Goal: Task Accomplishment & Management: Manage account settings

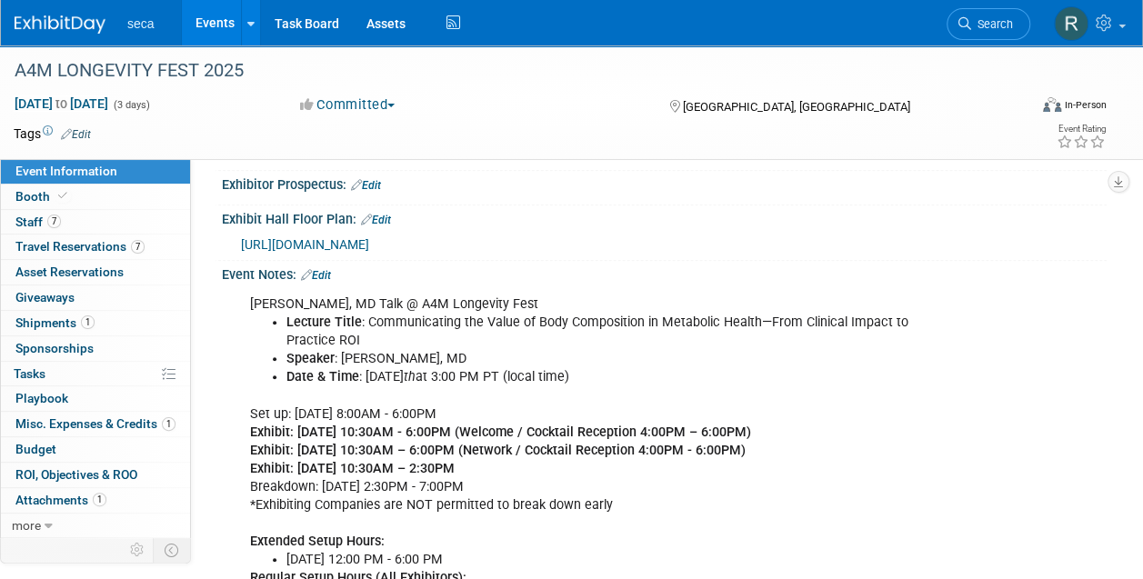
click at [211, 31] on link "Events" at bounding box center [215, 22] width 66 height 45
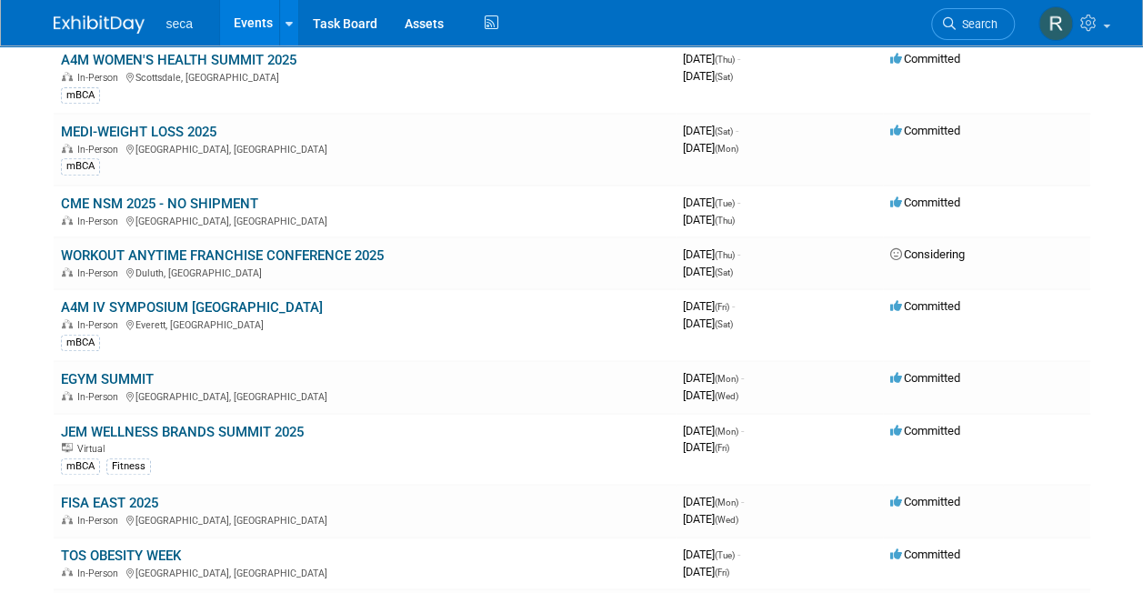
scroll to position [402, 0]
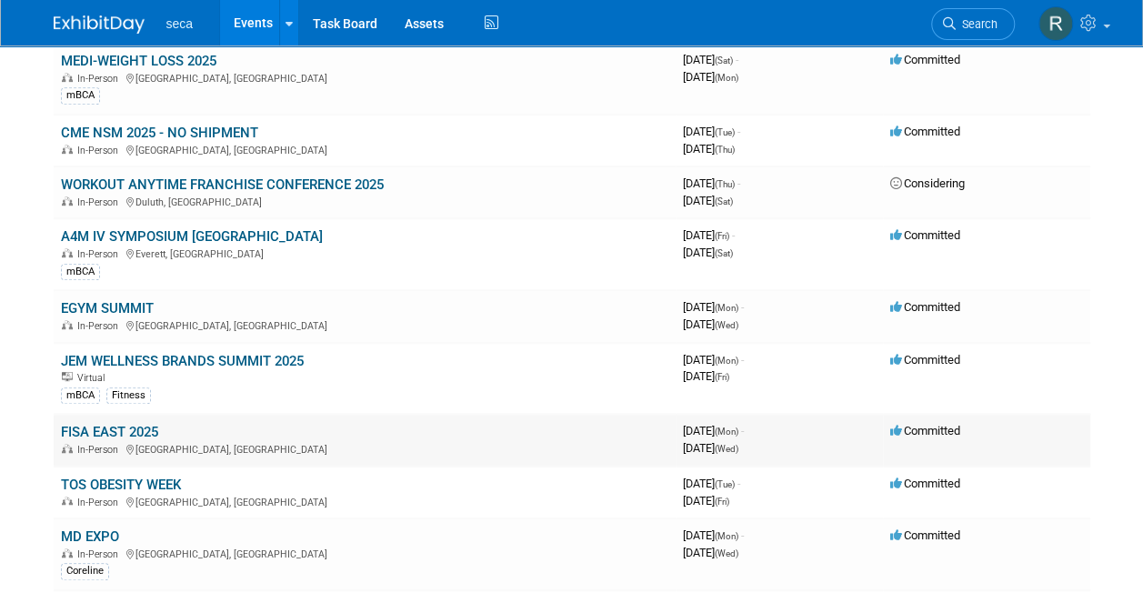
click at [135, 427] on link "FISA EAST 2025" at bounding box center [109, 432] width 97 height 16
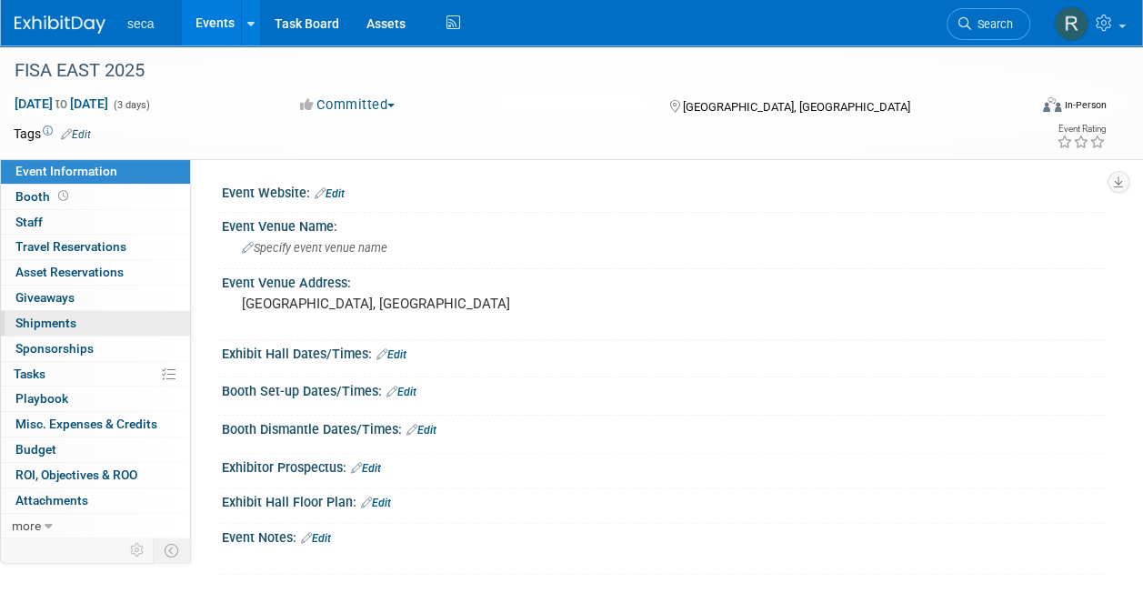
click at [107, 324] on link "0 Shipments 0" at bounding box center [95, 323] width 189 height 25
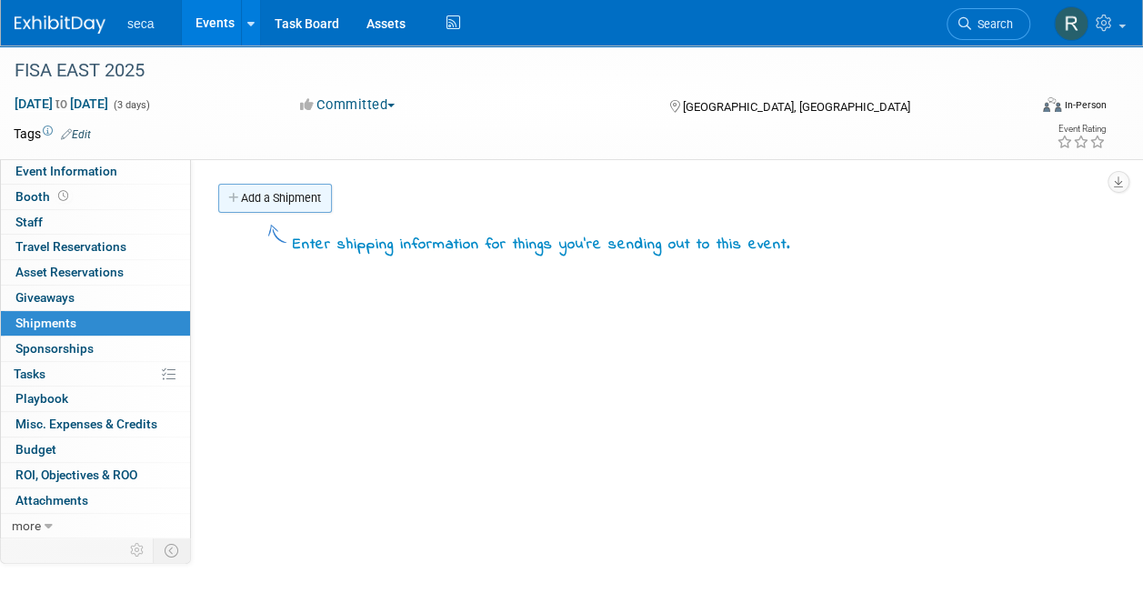
click at [290, 185] on link "Add a Shipment" at bounding box center [275, 198] width 114 height 29
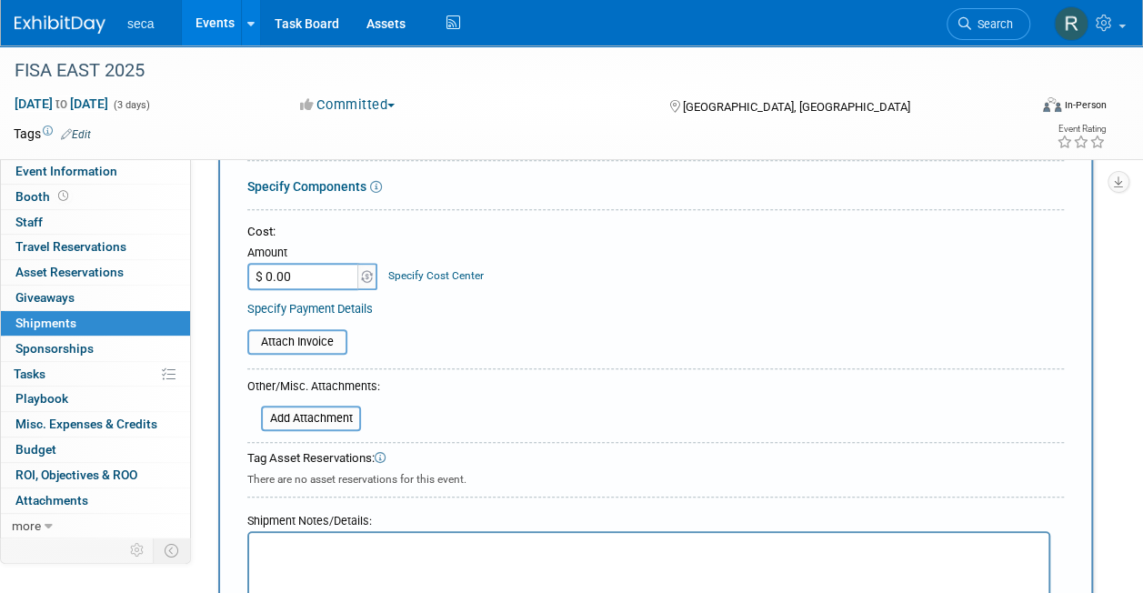
scroll to position [505, 0]
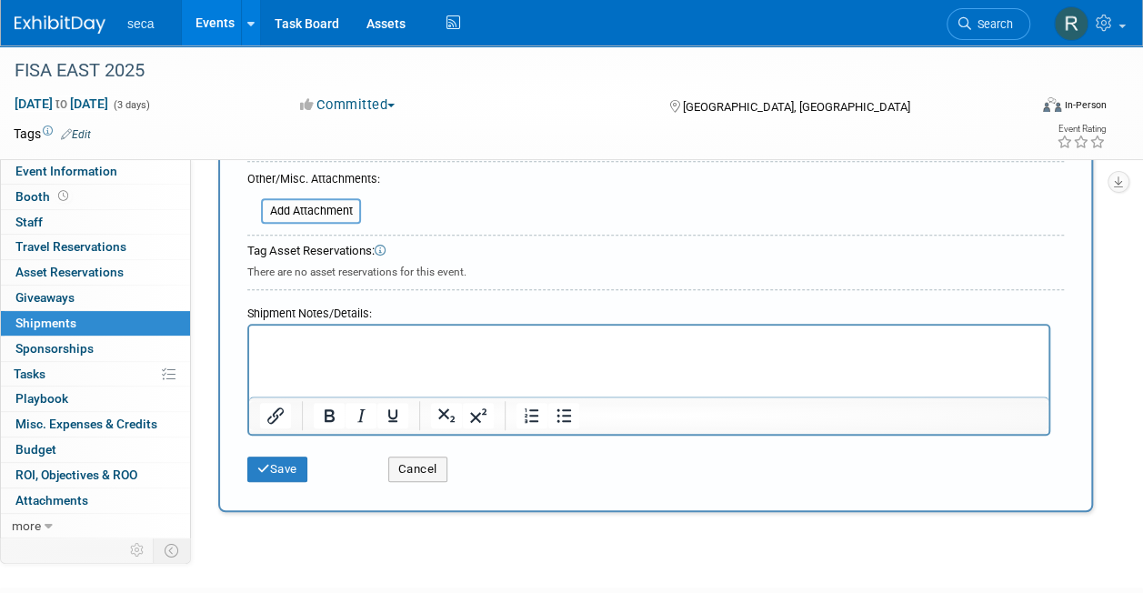
click at [336, 341] on p "Rich Text Area. Press ALT-0 for help." at bounding box center [649, 342] width 778 height 18
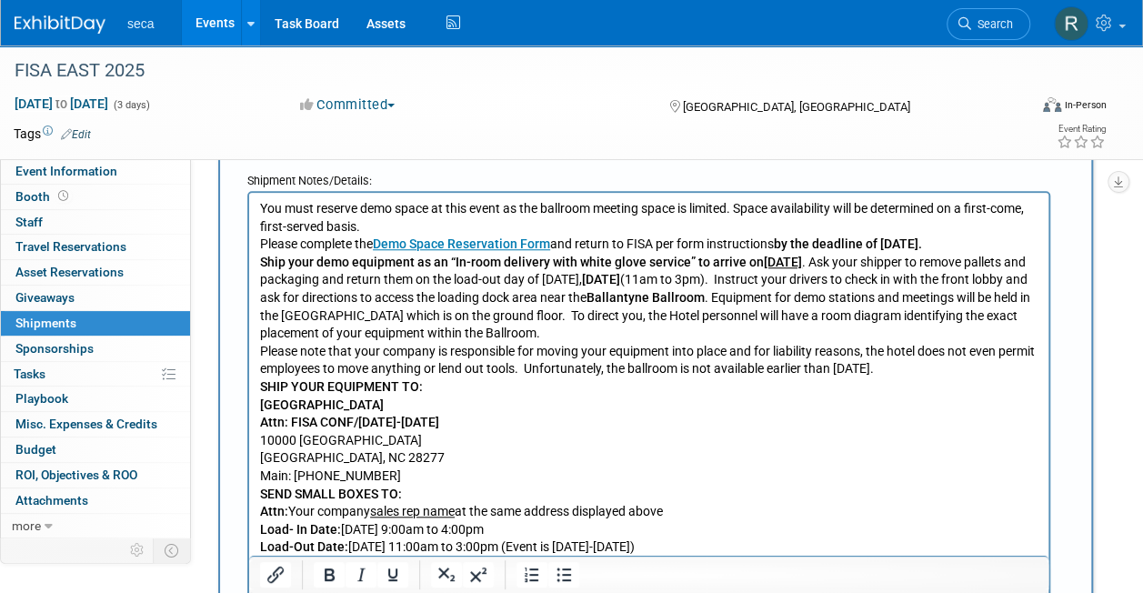
scroll to position [636, 0]
click at [264, 406] on b "SHIP YOUR EQUIPMENT TO: Ballantyne Hotel" at bounding box center [341, 396] width 163 height 33
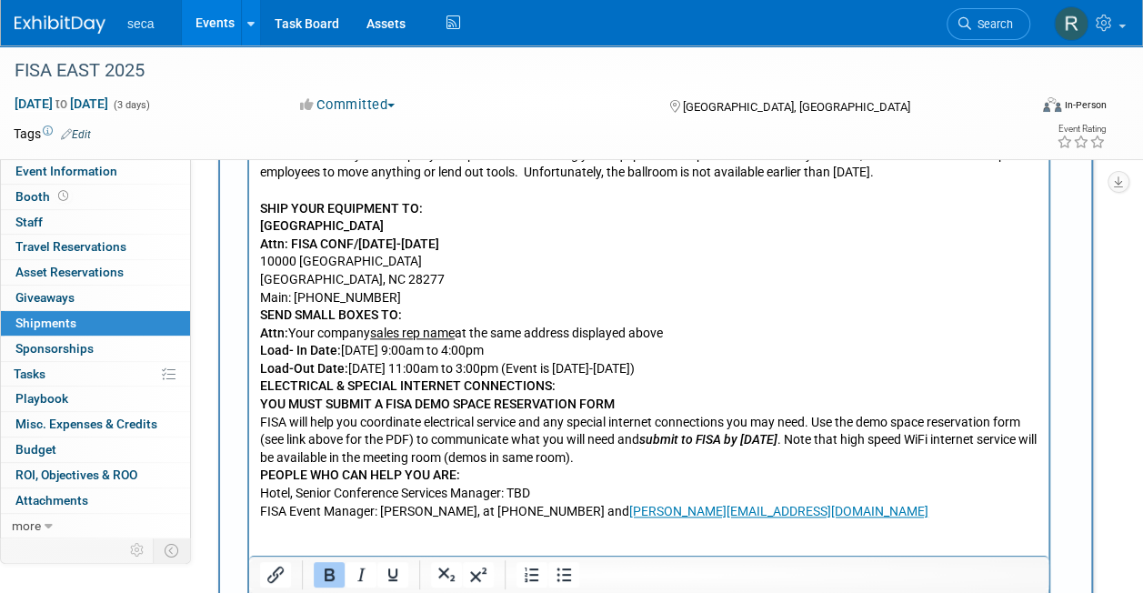
scroll to position [835, 0]
click at [262, 336] on b "SEND SMALL BOXES TO: Attn:" at bounding box center [331, 323] width 142 height 33
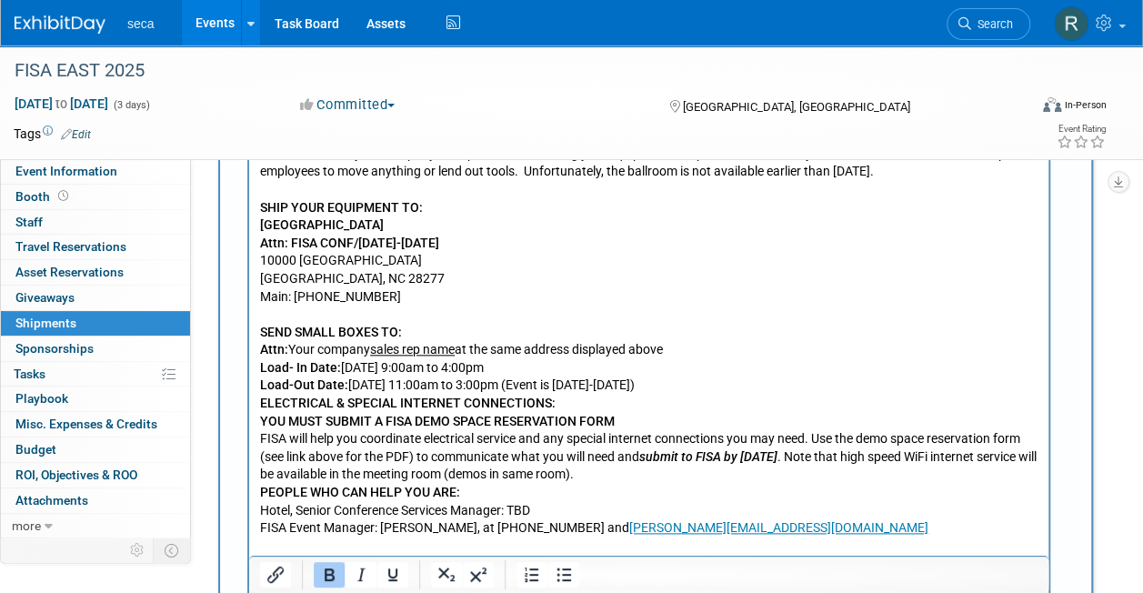
click at [260, 429] on b "ELECTRICAL & SPECIAL INTERNET CONNECTIONS: YOU MUST SUBMIT A FISA DEMO SPACE RE…" at bounding box center [437, 412] width 355 height 33
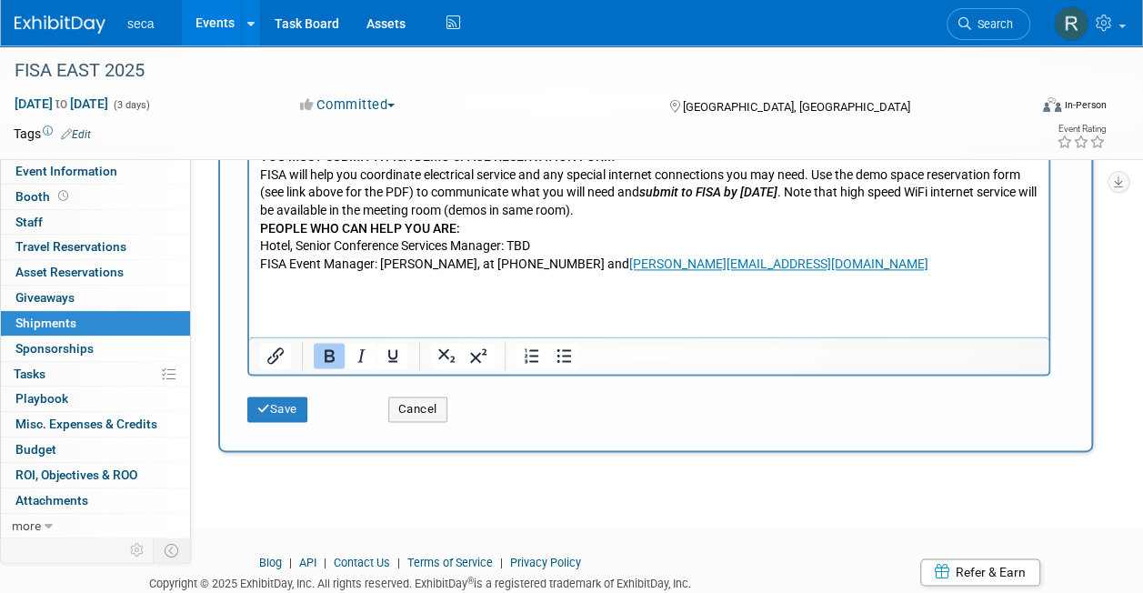
scroll to position [1033, 0]
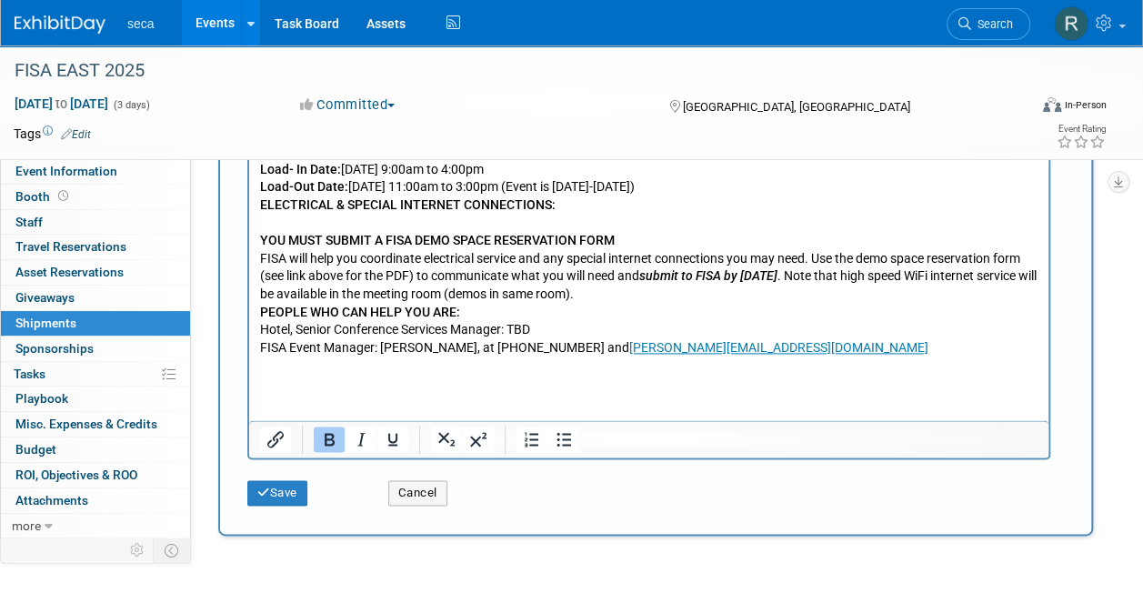
click at [257, 327] on html "You must reserve demo space at this event as the ballroom meeting space is limi…" at bounding box center [648, 77] width 799 height 559
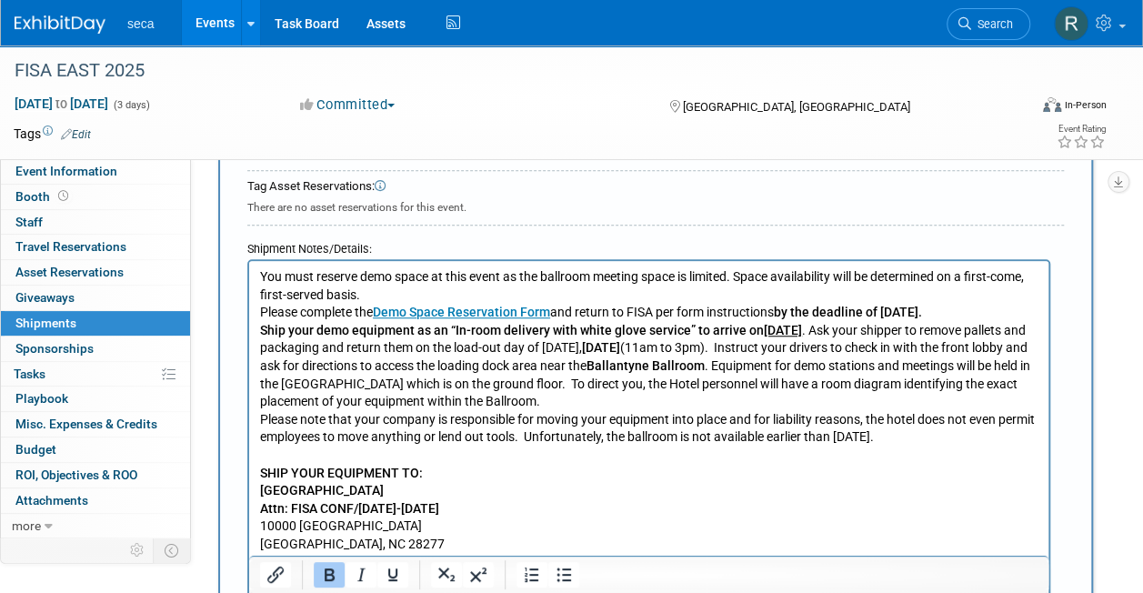
scroll to position [563, 0]
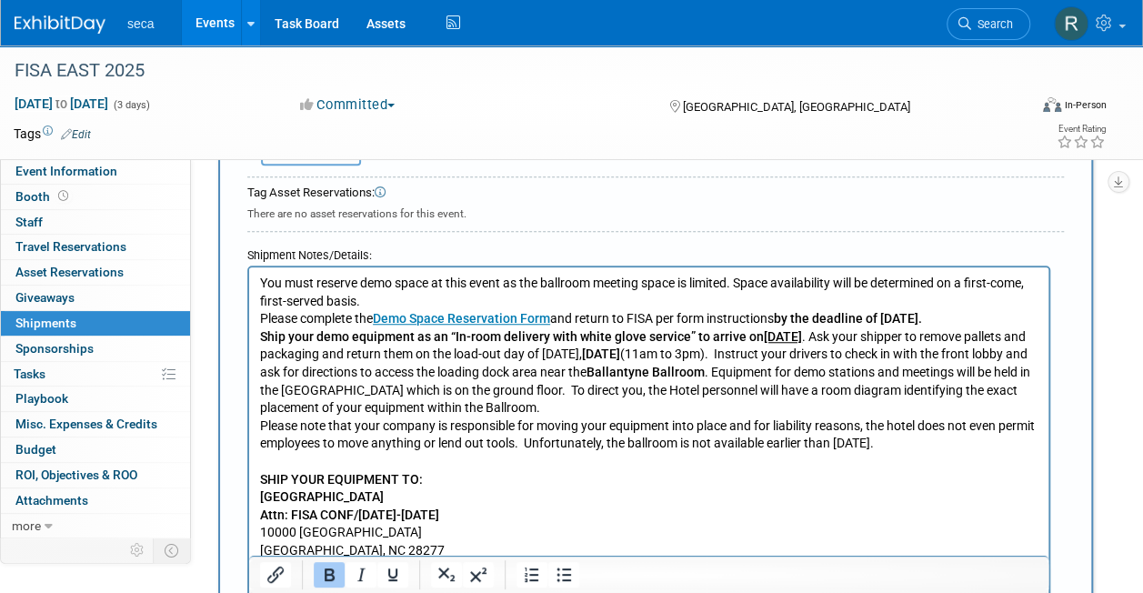
click at [323, 328] on p "Please complete the Demo Space Reservation Form and return to FISA per form ins…" at bounding box center [649, 319] width 778 height 18
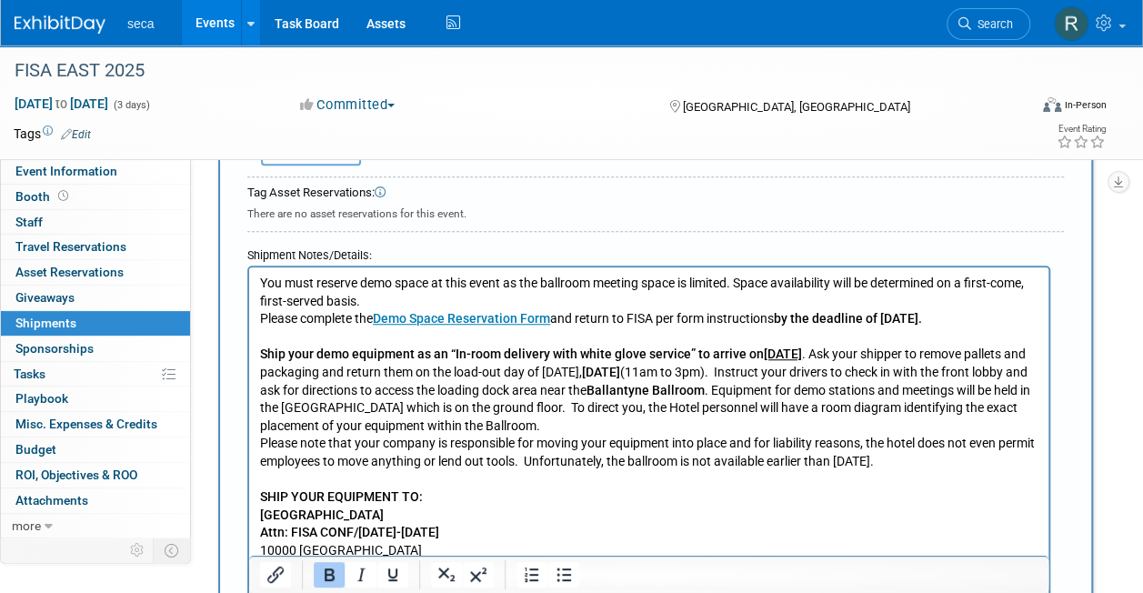
click at [375, 305] on p "You must reserve demo space at this event as the ballroom meeting space is limi…" at bounding box center [649, 292] width 778 height 35
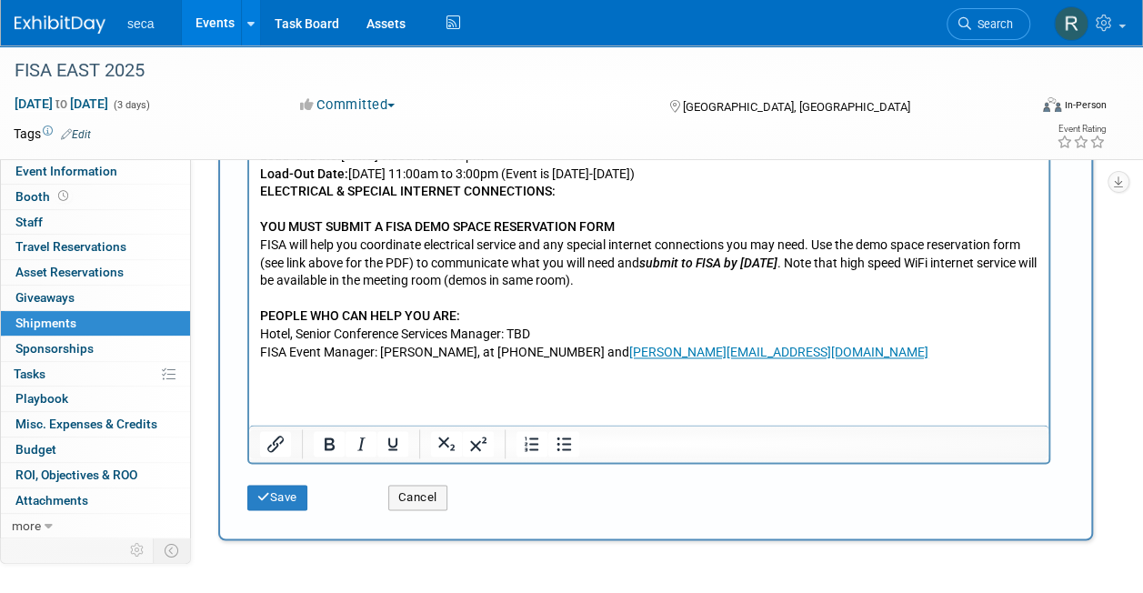
scroll to position [1084, 0]
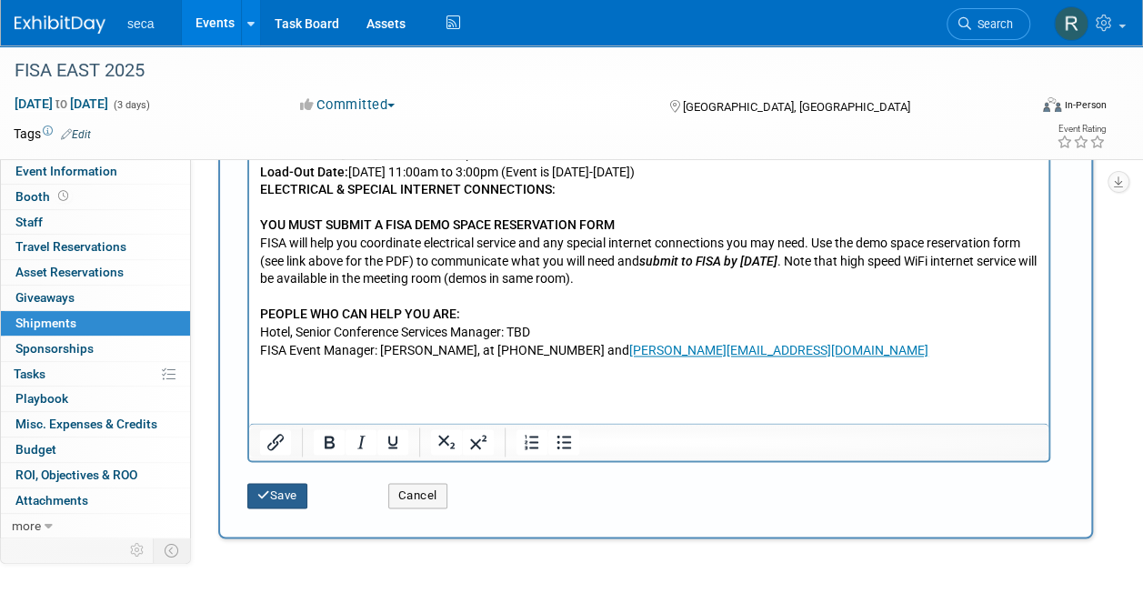
click at [265, 496] on icon "submit" at bounding box center [263, 495] width 13 height 12
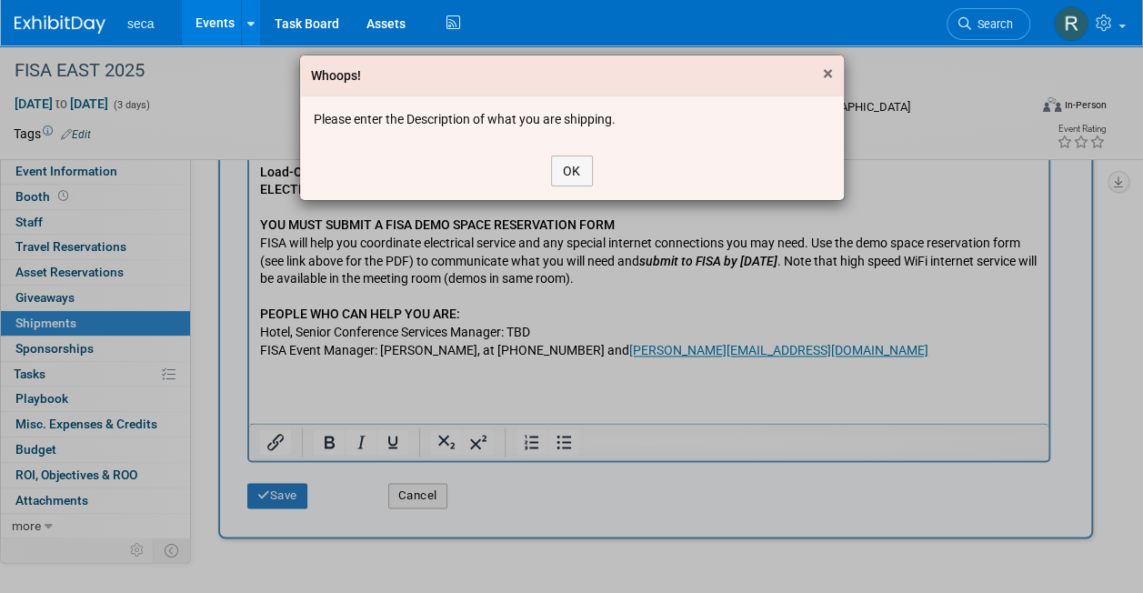
click at [827, 74] on span "×" at bounding box center [828, 74] width 10 height 22
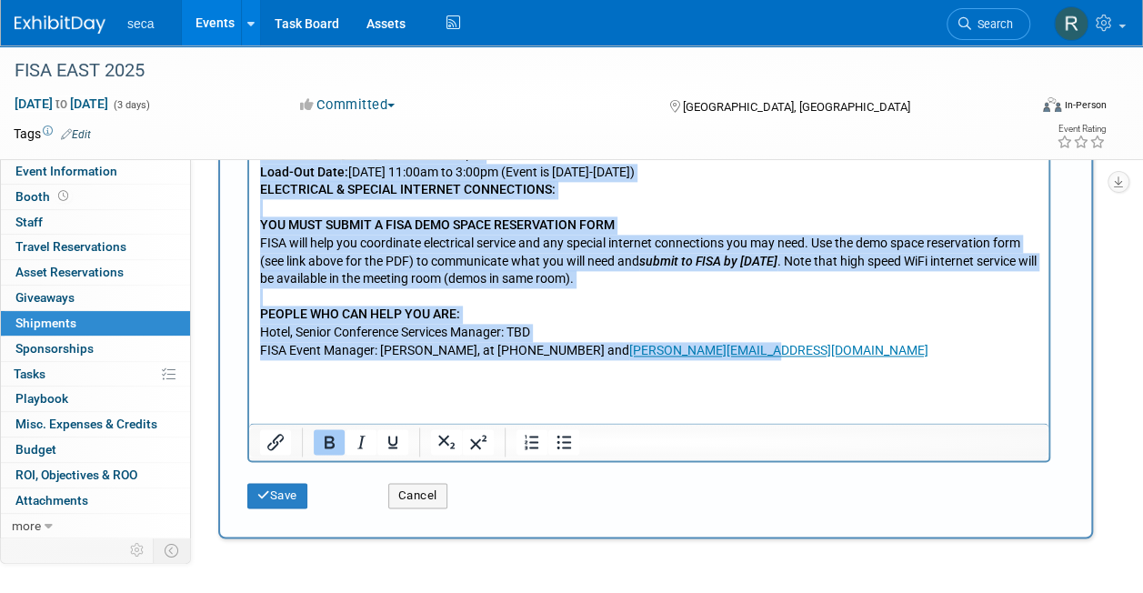
drag, startPoint x: 738, startPoint y: 371, endPoint x: 469, endPoint y: -223, distance: 651.9
click at [249, 33] on html "You must reserve demo space at this event as the ballroom meeting space is limi…" at bounding box center [648, 53] width 799 height 613
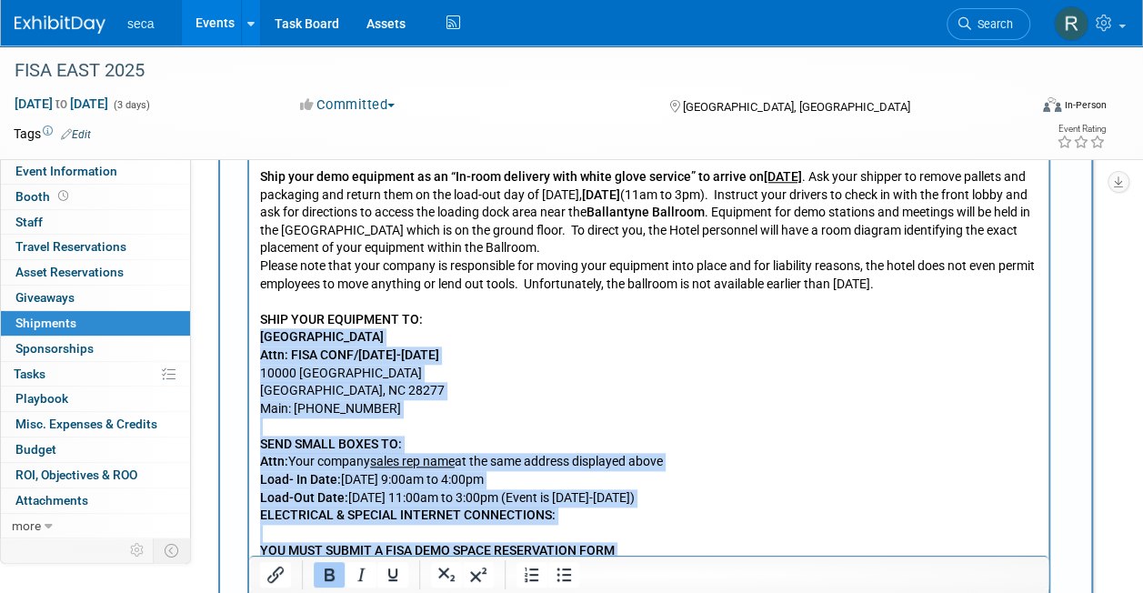
scroll to position [758, 0]
click at [569, 456] on p "SEND SMALL BOXES TO: Attn: Your company sales rep name at the same address disp…" at bounding box center [649, 453] width 778 height 35
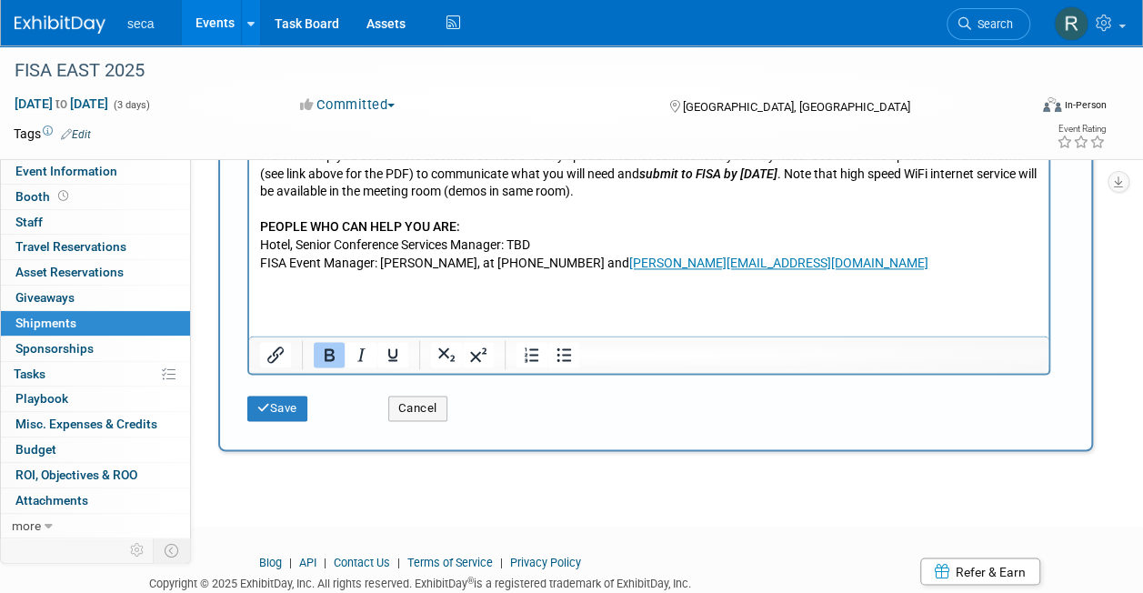
scroll to position [1093, 0]
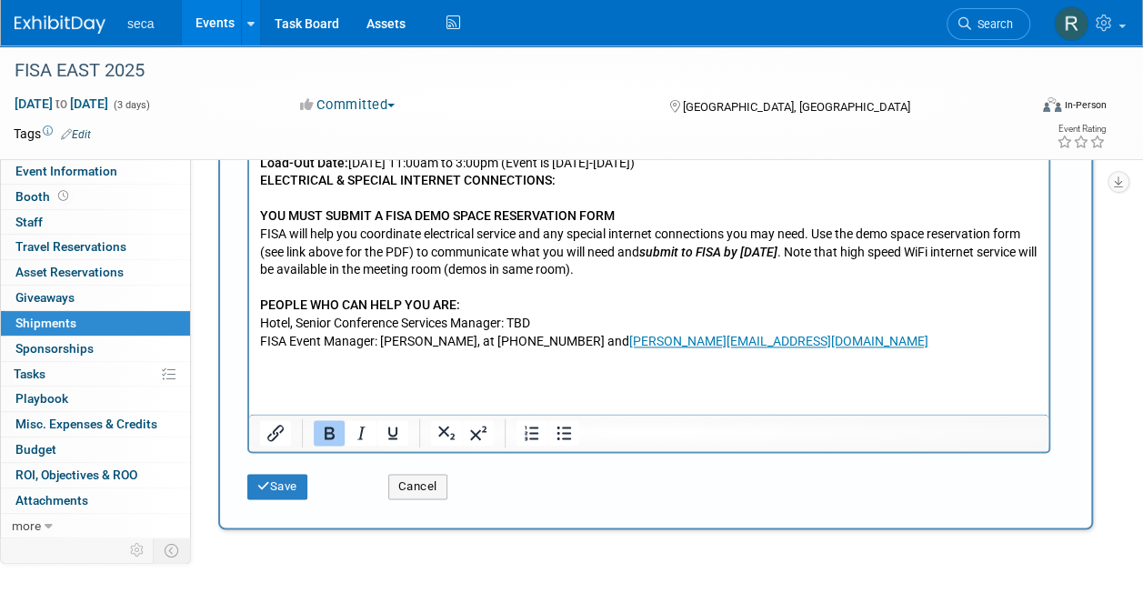
drag, startPoint x: 732, startPoint y: 354, endPoint x: 262, endPoint y: 64, distance: 552.4
click at [262, 64] on body "You must reserve demo space at this event as the ballroom meeting space is limi…" at bounding box center [649, 48] width 780 height 606
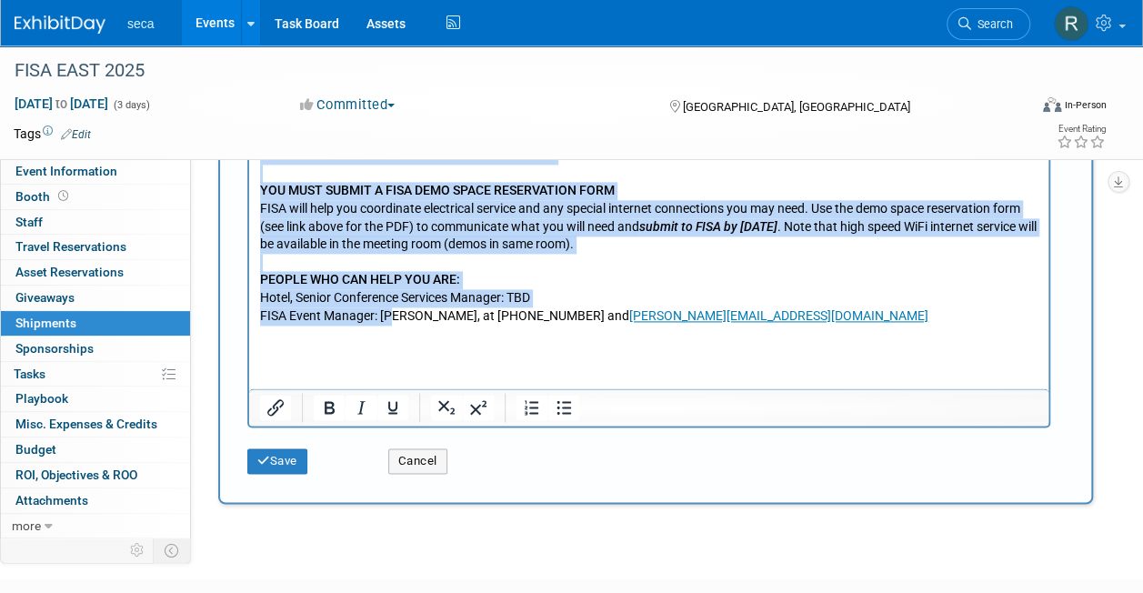
scroll to position [1126, 0]
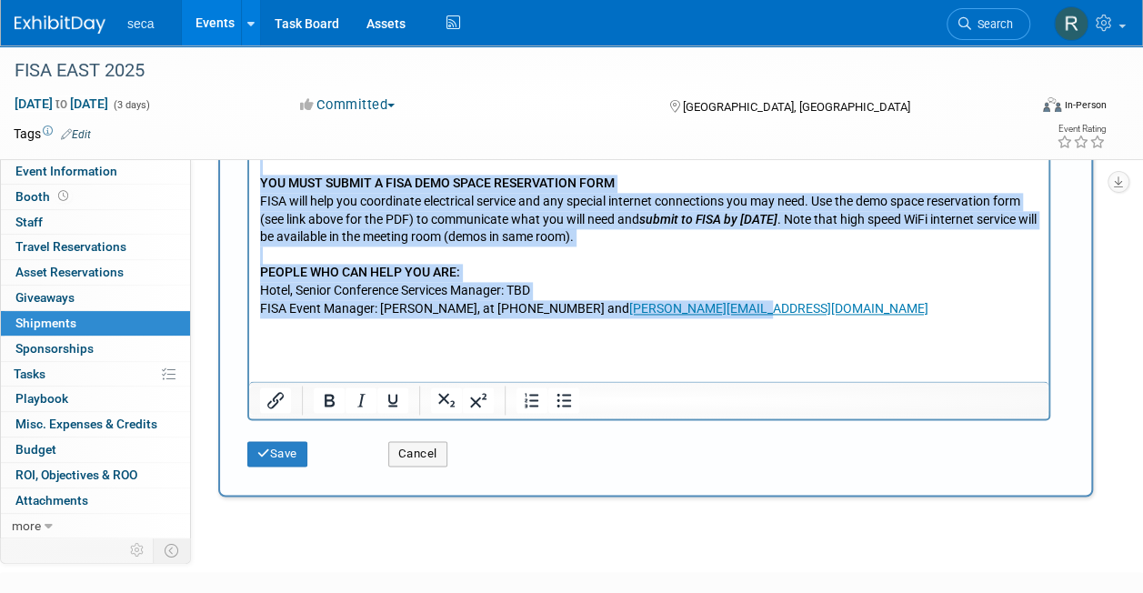
drag, startPoint x: 258, startPoint y: -286, endPoint x: 734, endPoint y: 359, distance: 801.1
click at [734, 318] on html "You must reserve demo space at this event as the ballroom meeting space is limi…" at bounding box center [648, 11] width 799 height 613
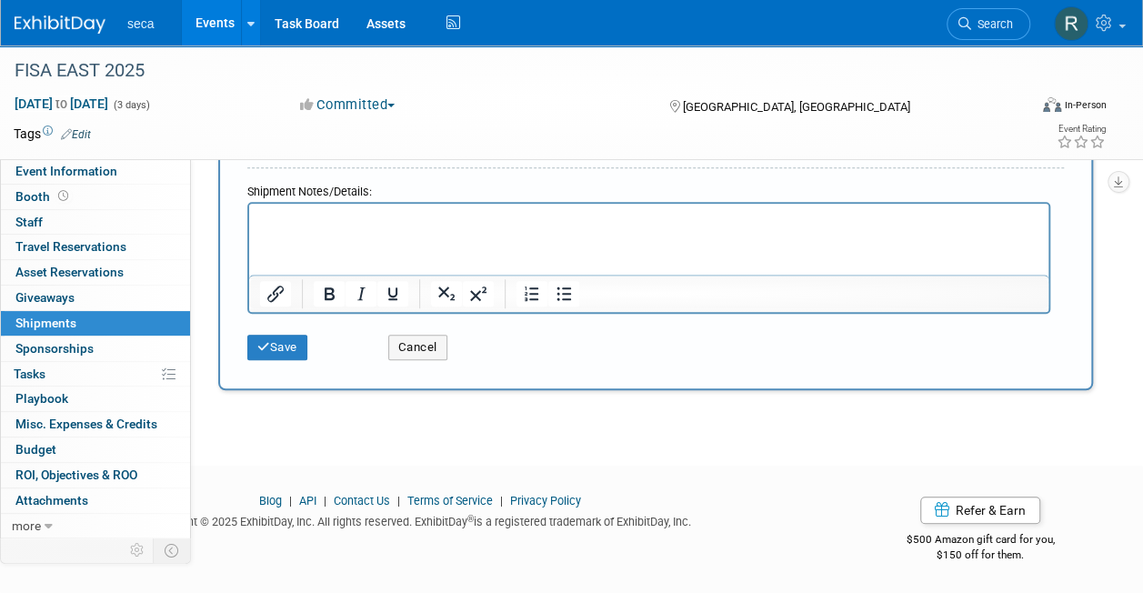
scroll to position [624, 0]
click at [402, 358] on button "Cancel" at bounding box center [417, 349] width 59 height 25
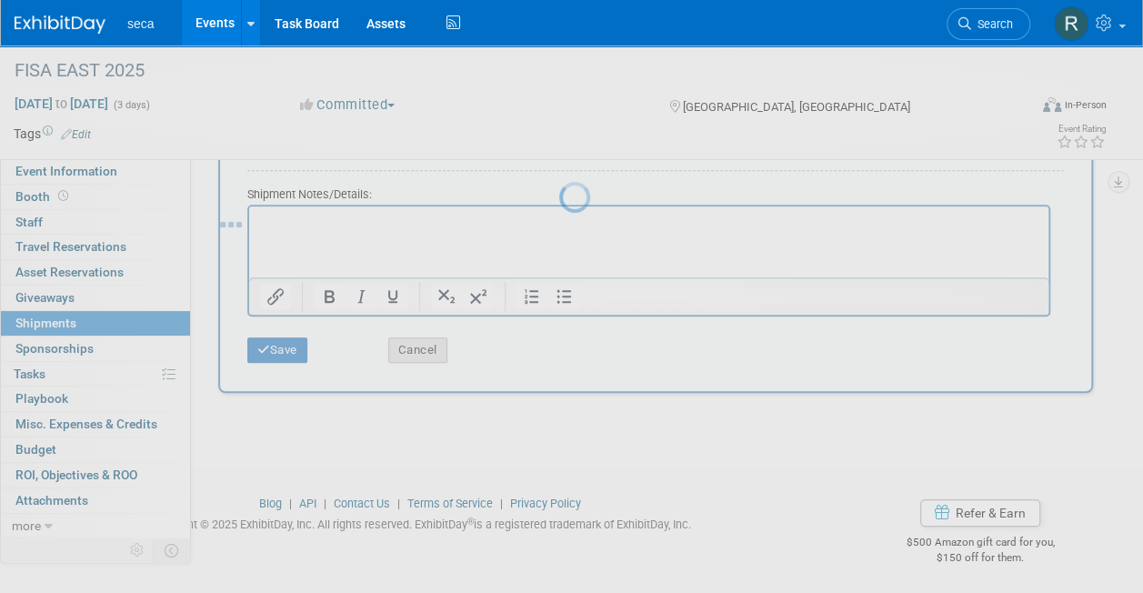
scroll to position [0, 0]
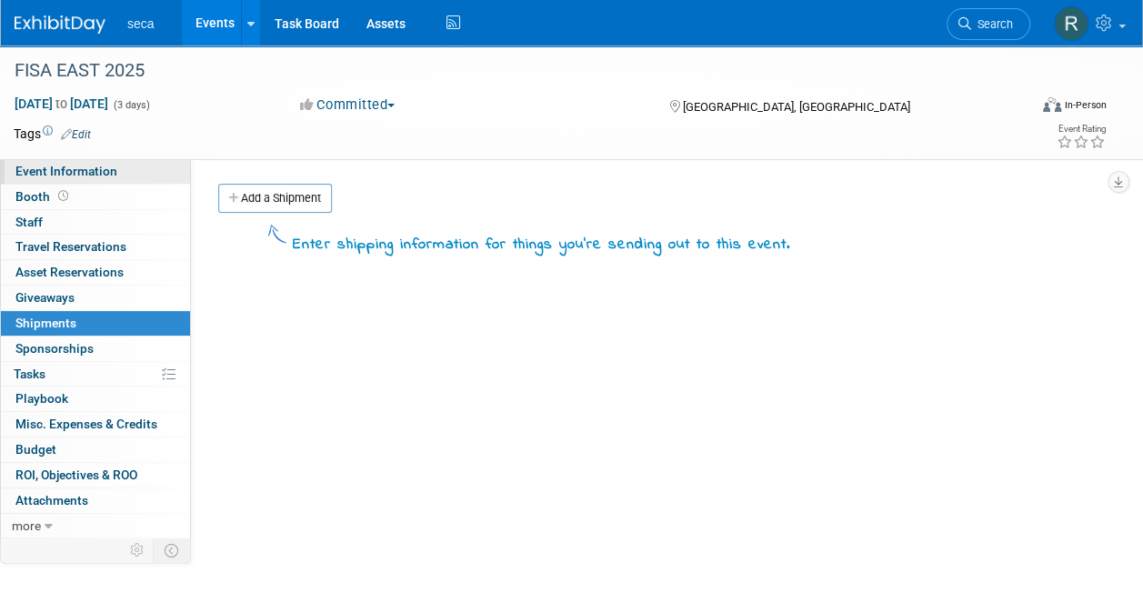
click at [94, 175] on span "Event Information" at bounding box center [66, 171] width 102 height 15
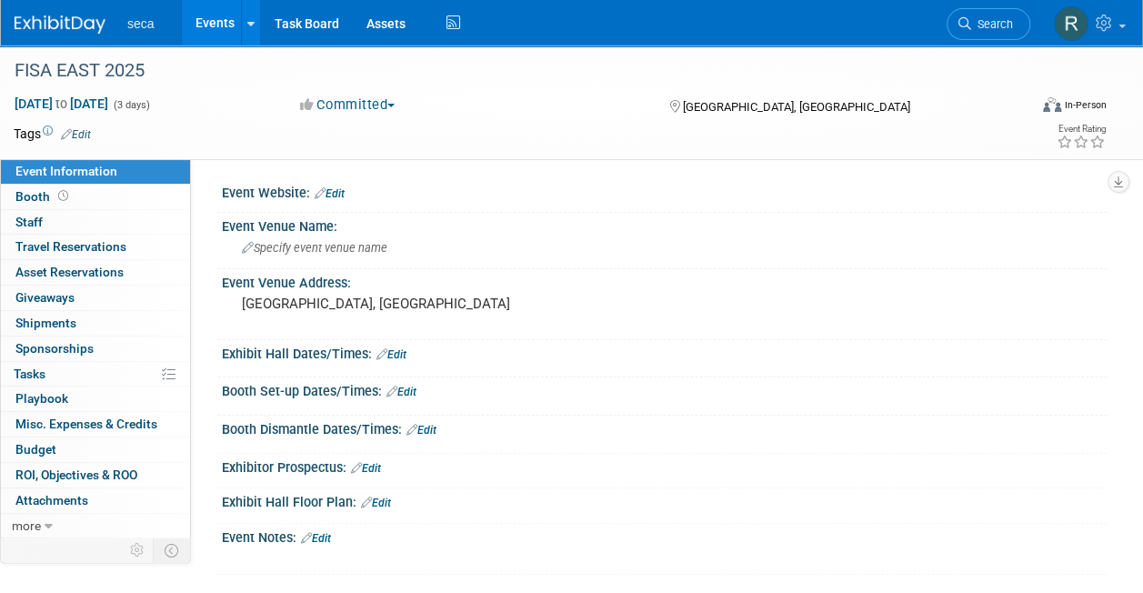
scroll to position [175, 0]
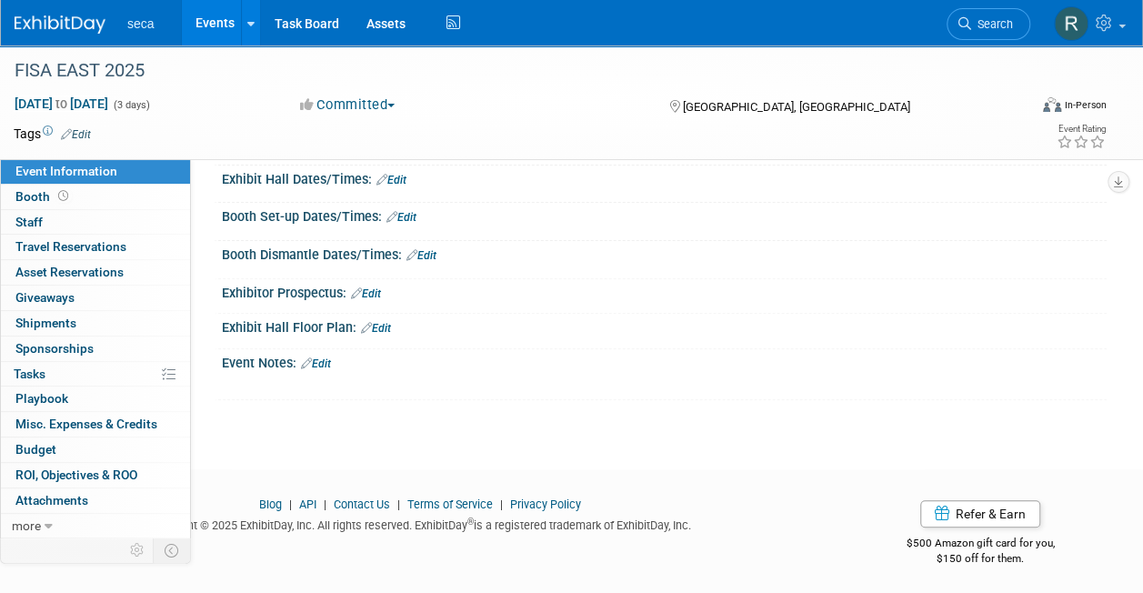
click at [331, 357] on link "Edit" at bounding box center [316, 363] width 30 height 13
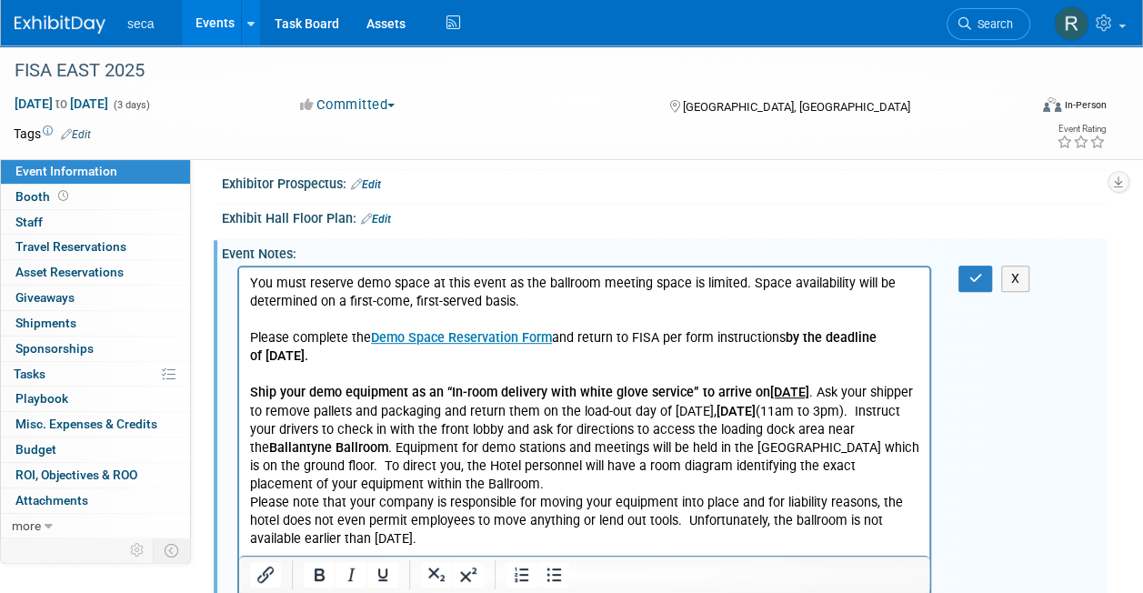
scroll to position [282, 0]
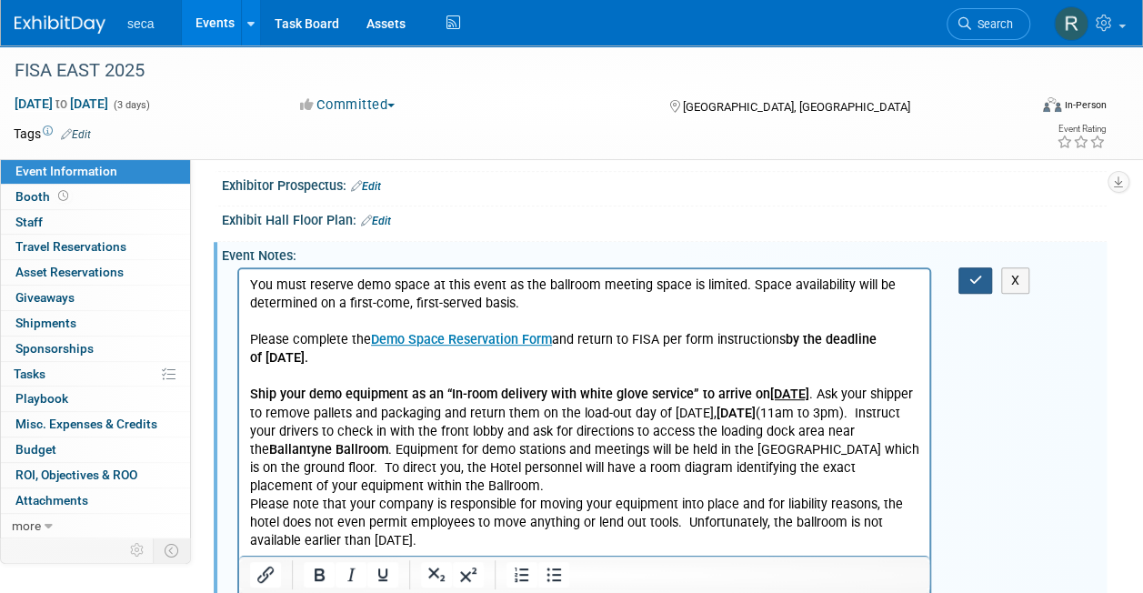
click at [975, 274] on icon "button" at bounding box center [975, 280] width 14 height 13
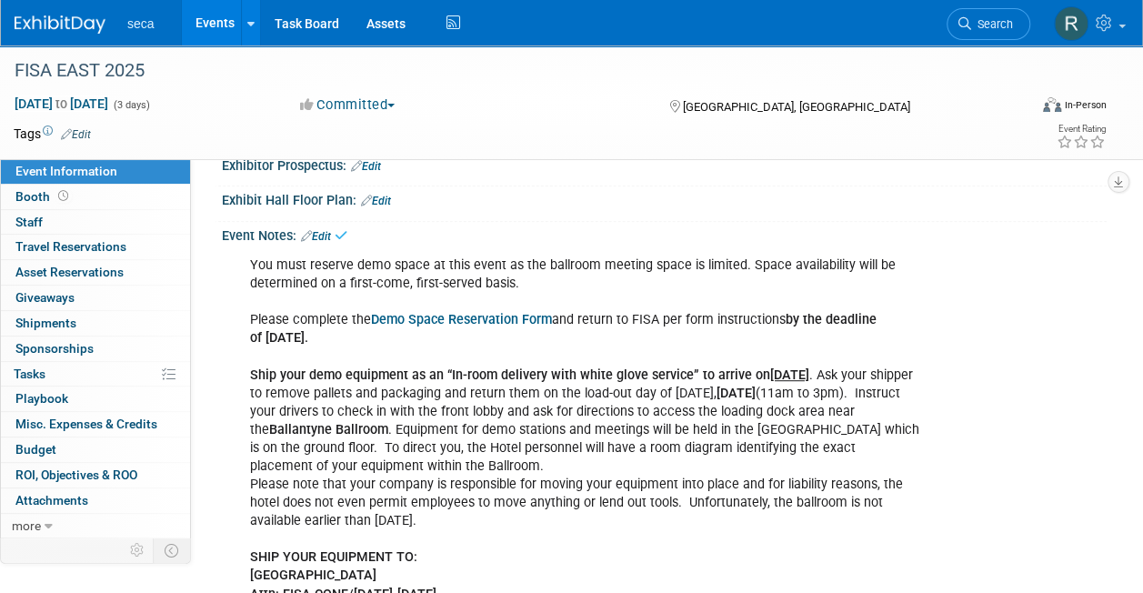
scroll to position [302, 0]
click at [324, 234] on link "Edit" at bounding box center [316, 236] width 30 height 13
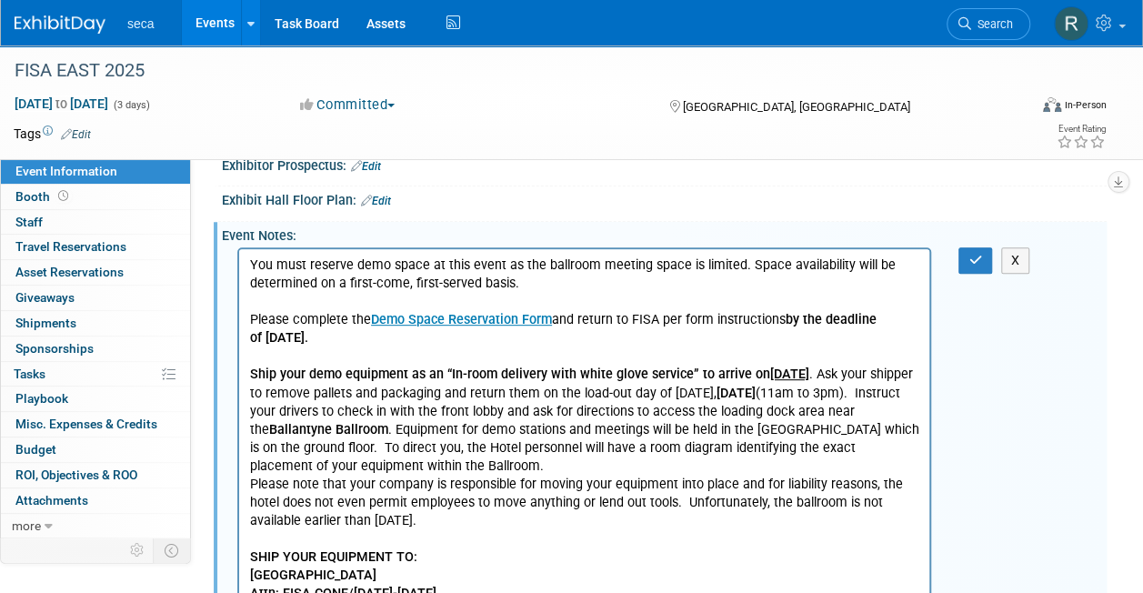
scroll to position [0, 0]
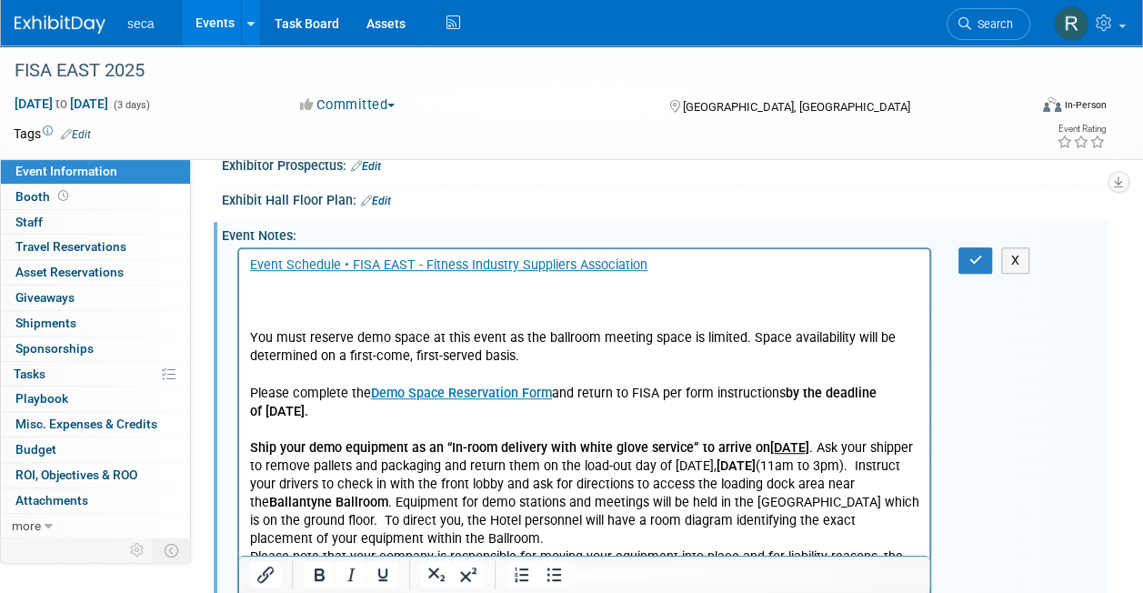
click at [723, 308] on p "Rich Text Area. Press ALT-0 for help." at bounding box center [584, 302] width 669 height 18
click at [971, 265] on button "button" at bounding box center [975, 260] width 34 height 26
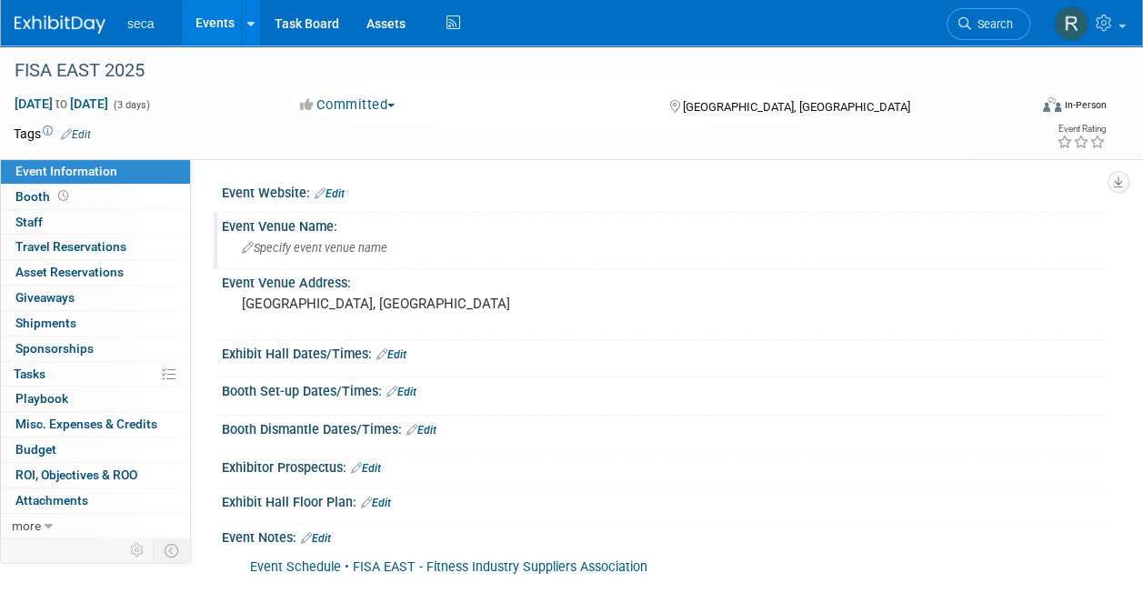
click at [301, 247] on span "Specify event venue name" at bounding box center [314, 248] width 145 height 14
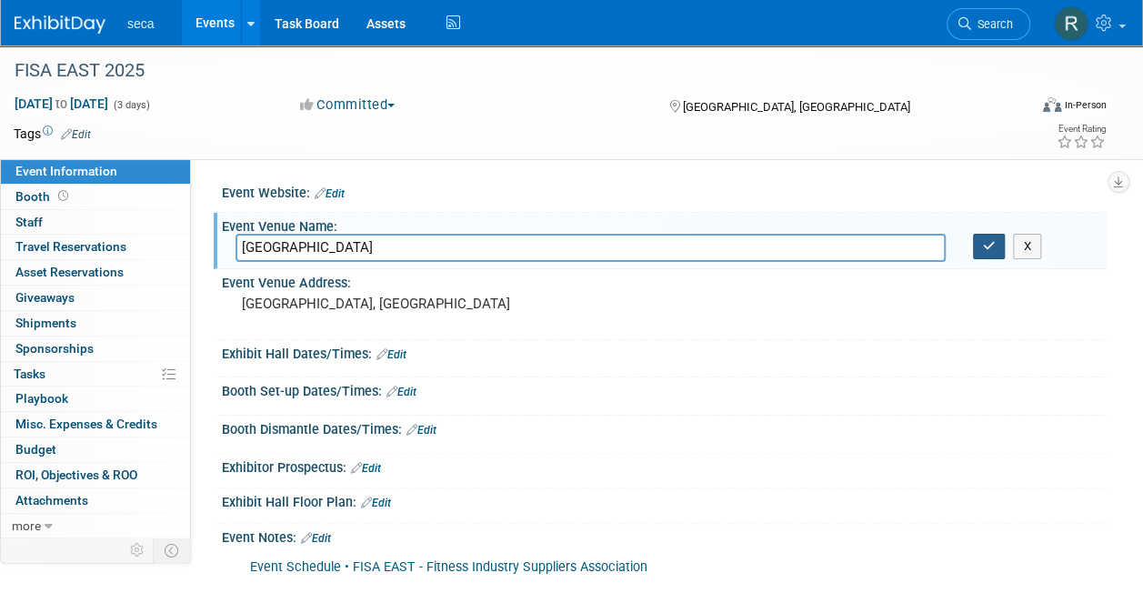
type input "Ballantyne Hotel"
click at [985, 241] on icon "button" at bounding box center [989, 246] width 13 height 12
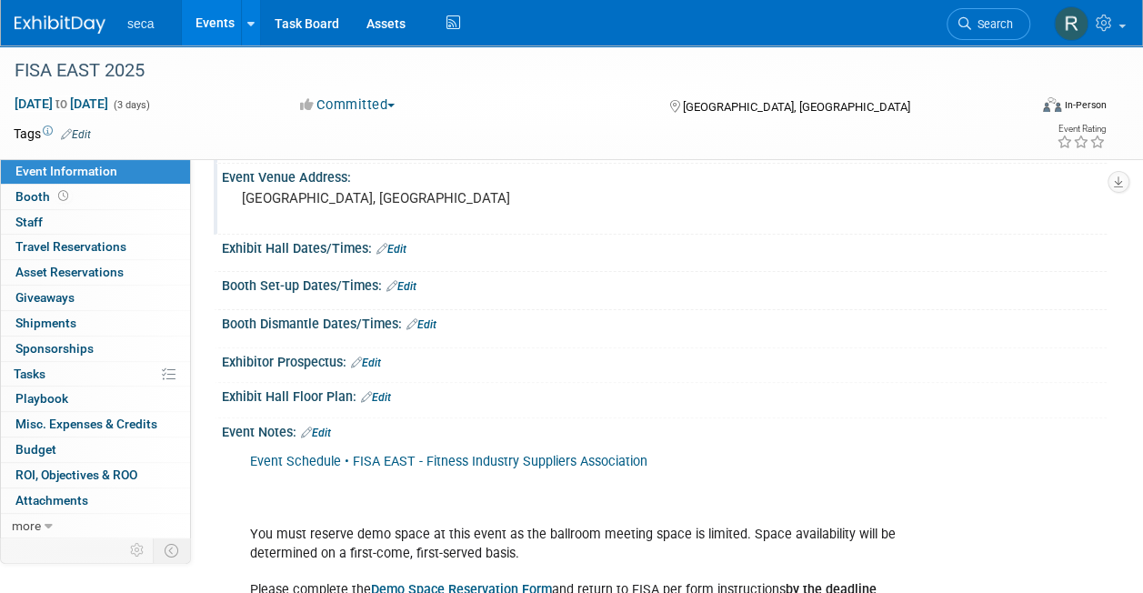
scroll to position [107, 0]
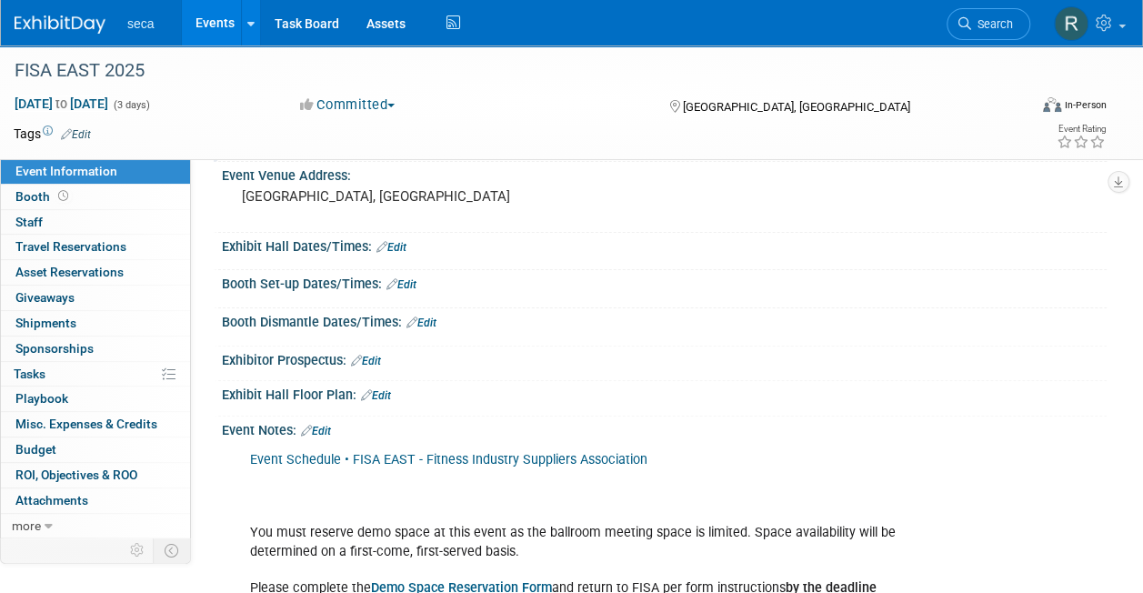
click at [416, 282] on link "Edit" at bounding box center [401, 284] width 30 height 13
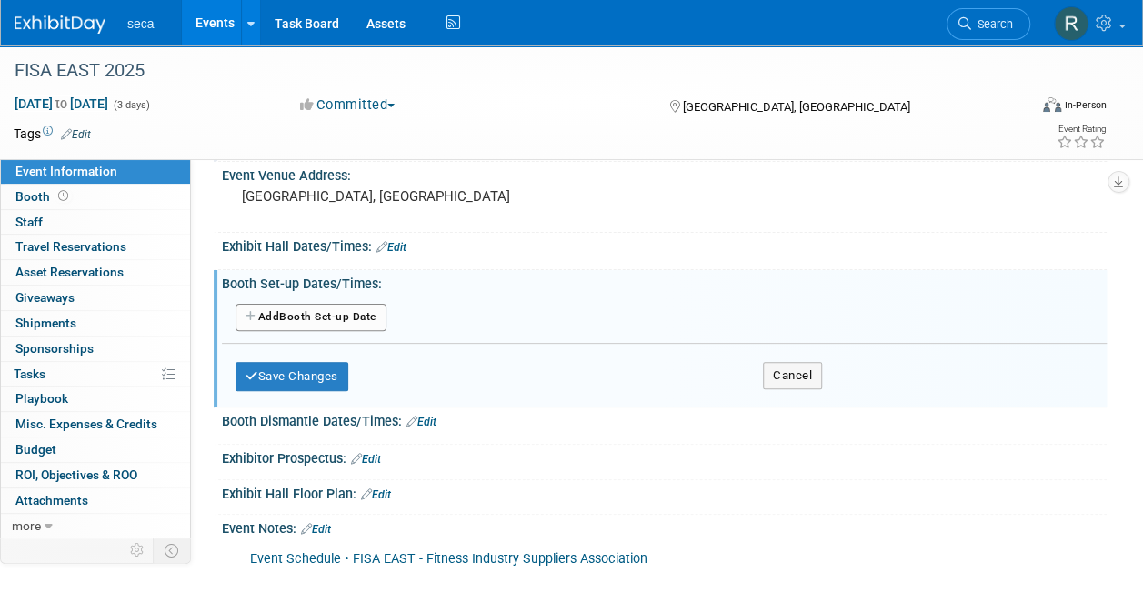
click at [325, 318] on button "Add Another Booth Set-up Date" at bounding box center [310, 317] width 151 height 27
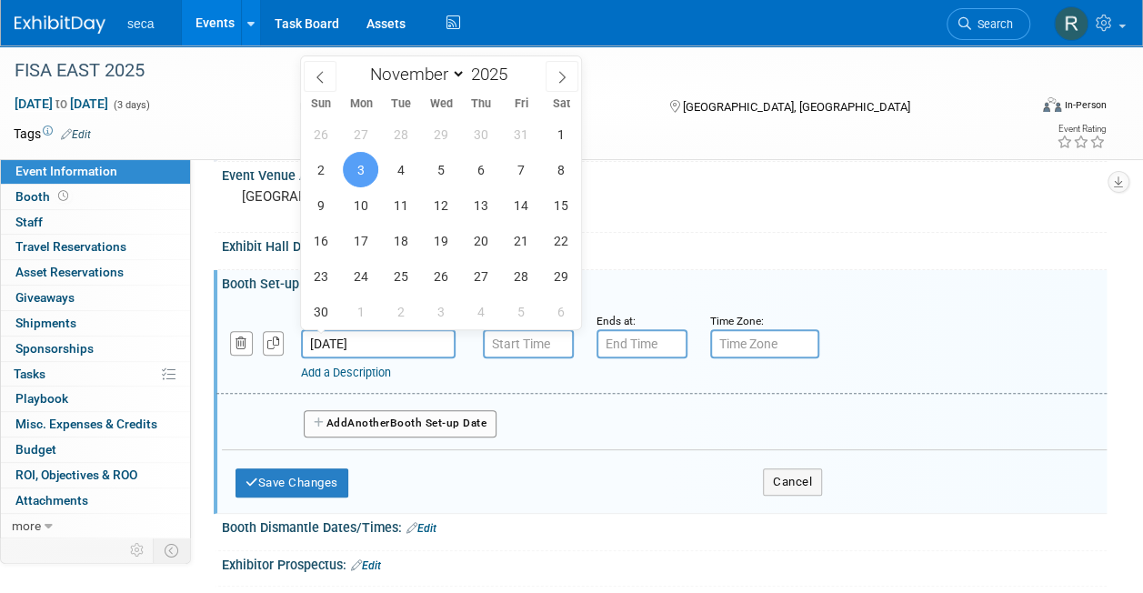
click at [345, 347] on input "Nov 3, 2025" at bounding box center [378, 343] width 155 height 29
click at [335, 173] on span "2" at bounding box center [320, 169] width 35 height 35
type input "Nov 2, 2025"
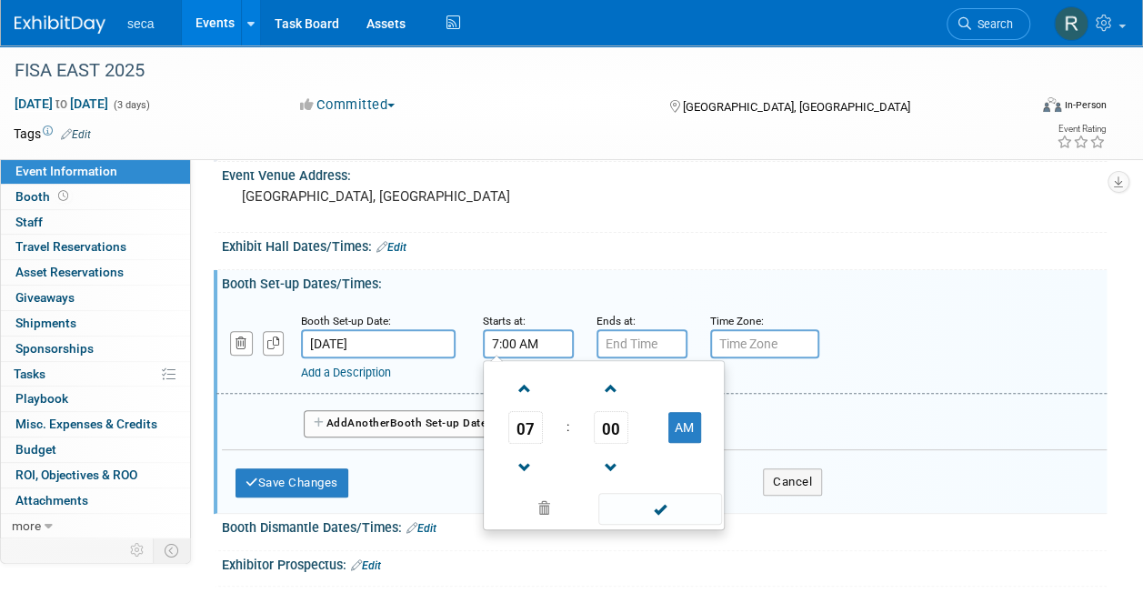
click at [544, 347] on input "7:00 AM" at bounding box center [528, 343] width 91 height 29
click at [526, 416] on span "07" at bounding box center [525, 427] width 35 height 33
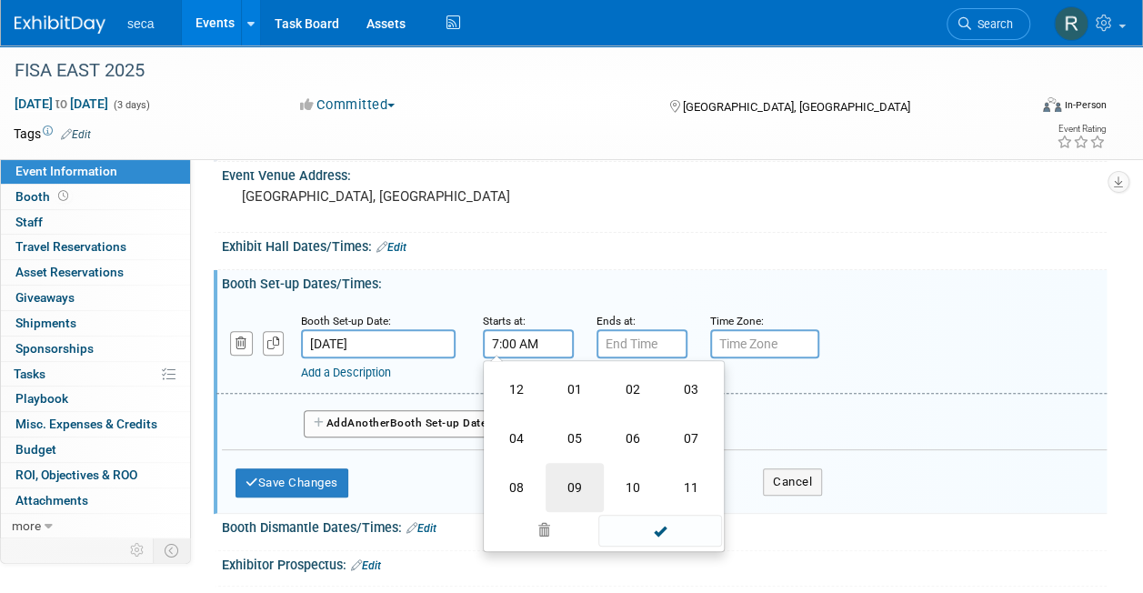
click at [563, 473] on td "09" at bounding box center [575, 487] width 58 height 49
type input "9:00 AM"
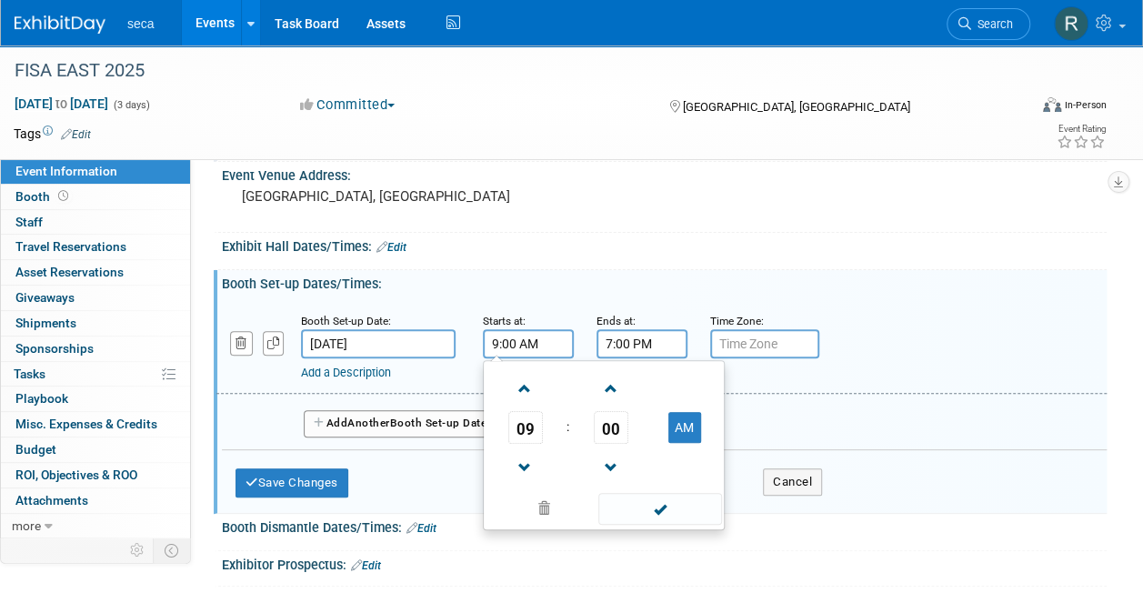
click at [638, 346] on input "7:00 PM" at bounding box center [641, 343] width 91 height 29
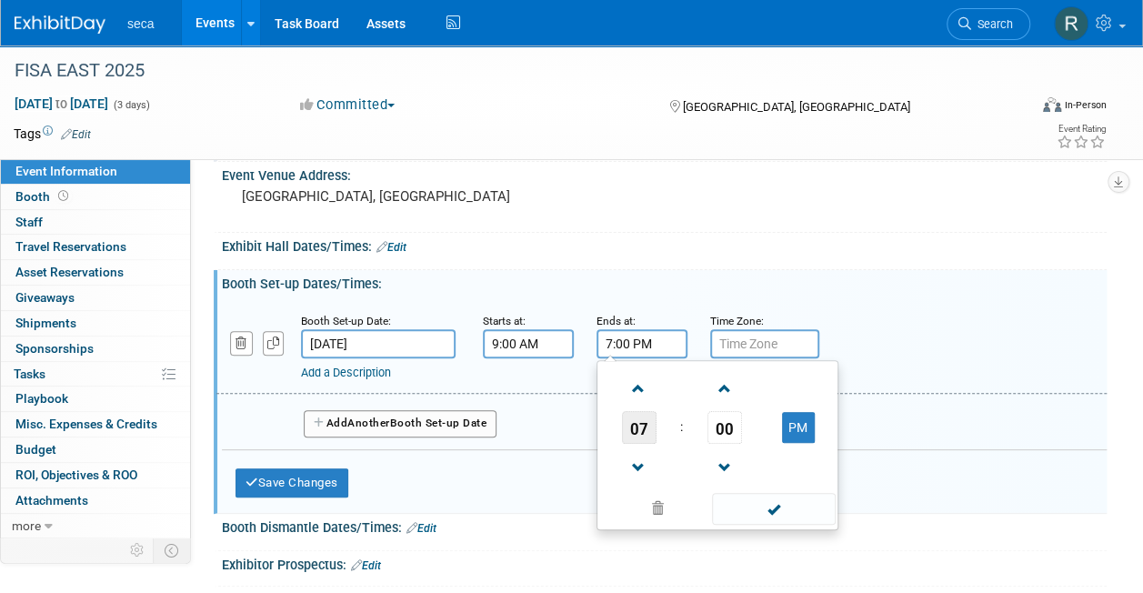
click at [633, 413] on span "07" at bounding box center [639, 427] width 35 height 33
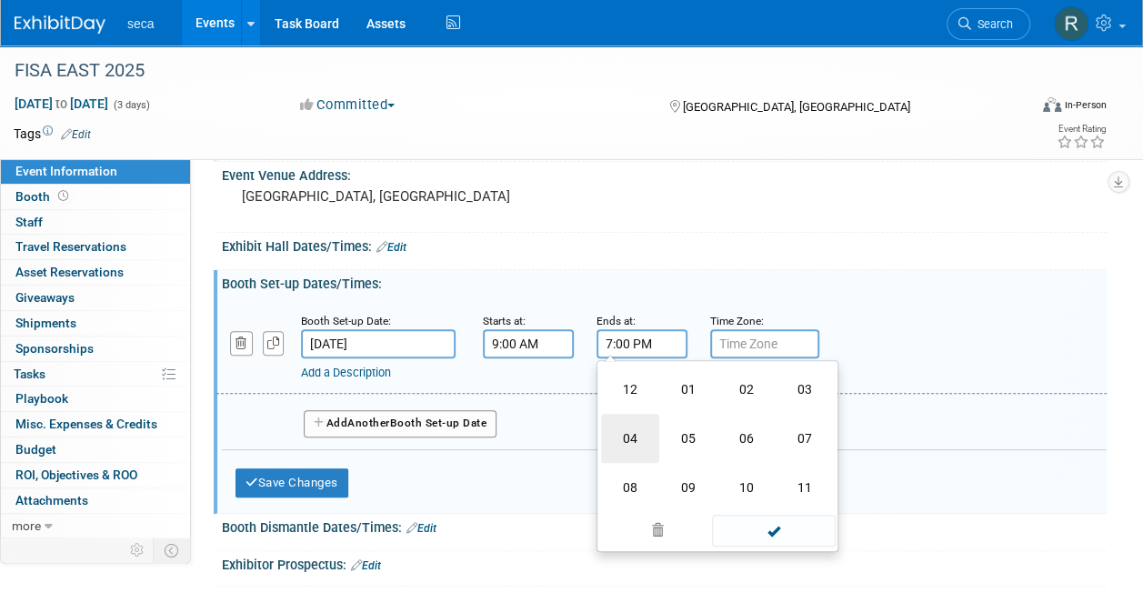
click at [628, 436] on td "04" at bounding box center [630, 438] width 58 height 49
type input "4:00 PM"
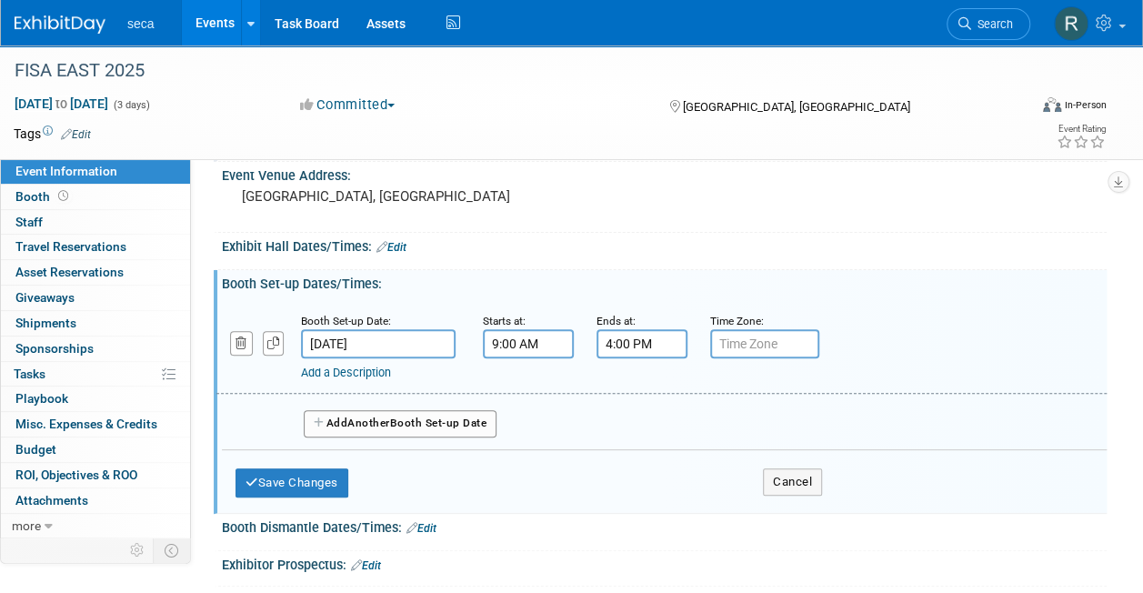
click at [656, 270] on div "Booth Set-up Dates/Times: Edit" at bounding box center [664, 281] width 885 height 23
click at [311, 478] on button "Save Changes" at bounding box center [291, 482] width 113 height 29
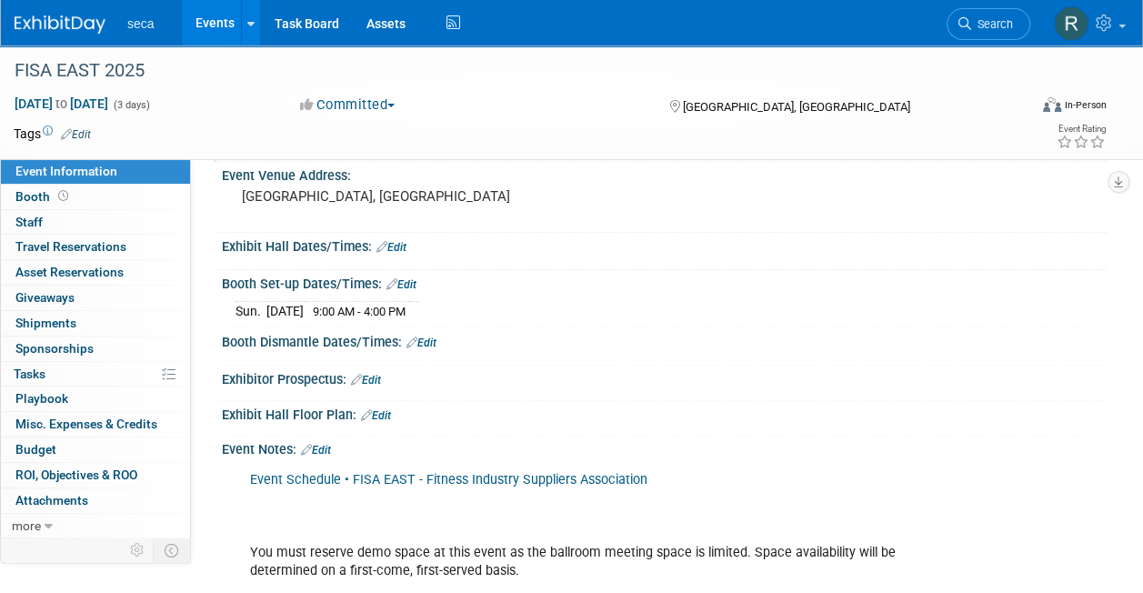
click at [428, 340] on link "Edit" at bounding box center [421, 342] width 30 height 13
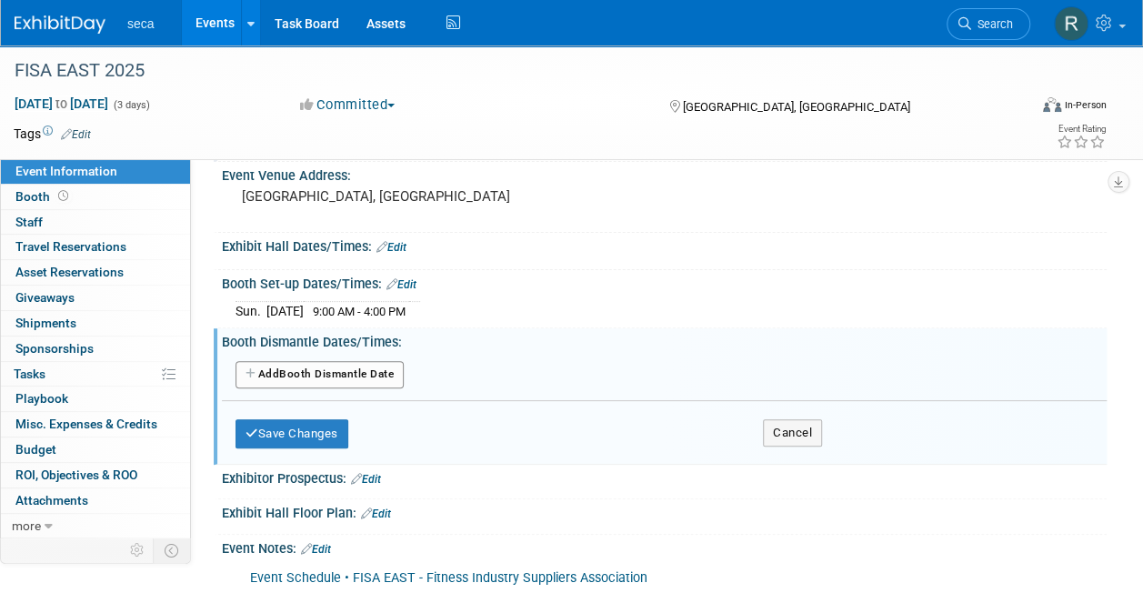
click at [371, 361] on button "Add Another Booth Dismantle Date" at bounding box center [319, 374] width 168 height 27
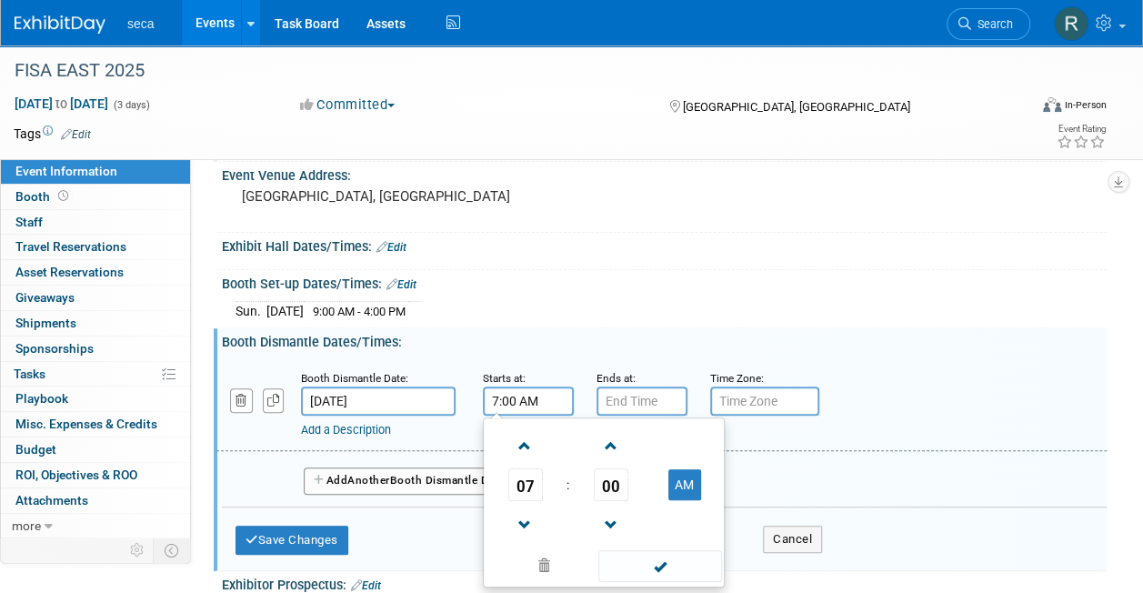
click at [537, 406] on input "7:00 AM" at bounding box center [528, 400] width 91 height 29
click at [532, 484] on span "07" at bounding box center [525, 484] width 35 height 33
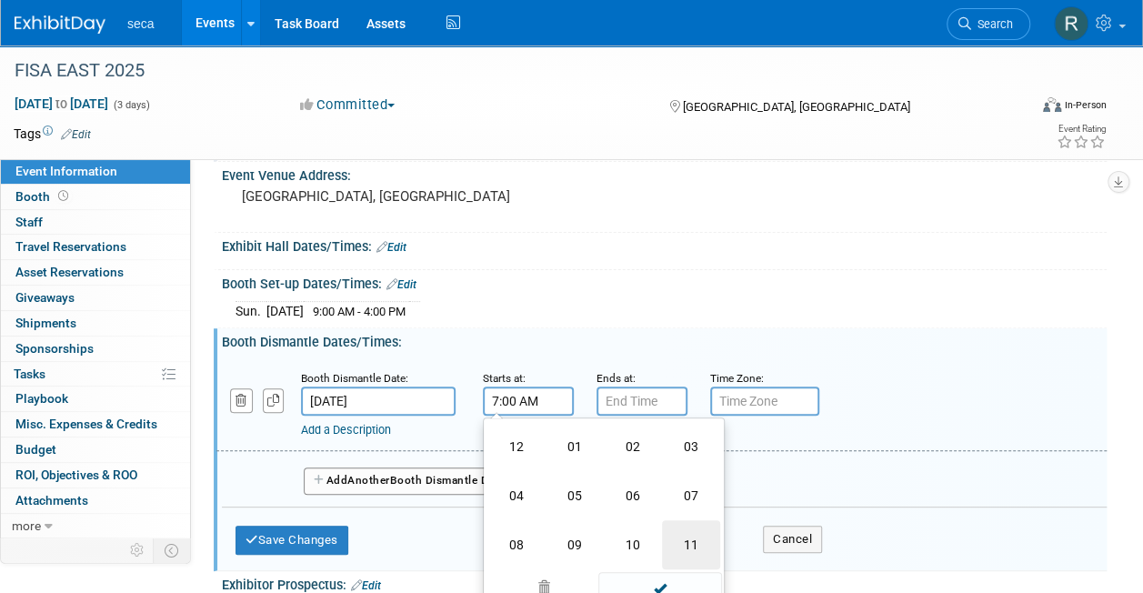
click at [692, 541] on td "11" at bounding box center [691, 544] width 58 height 49
type input "11:00 AM"
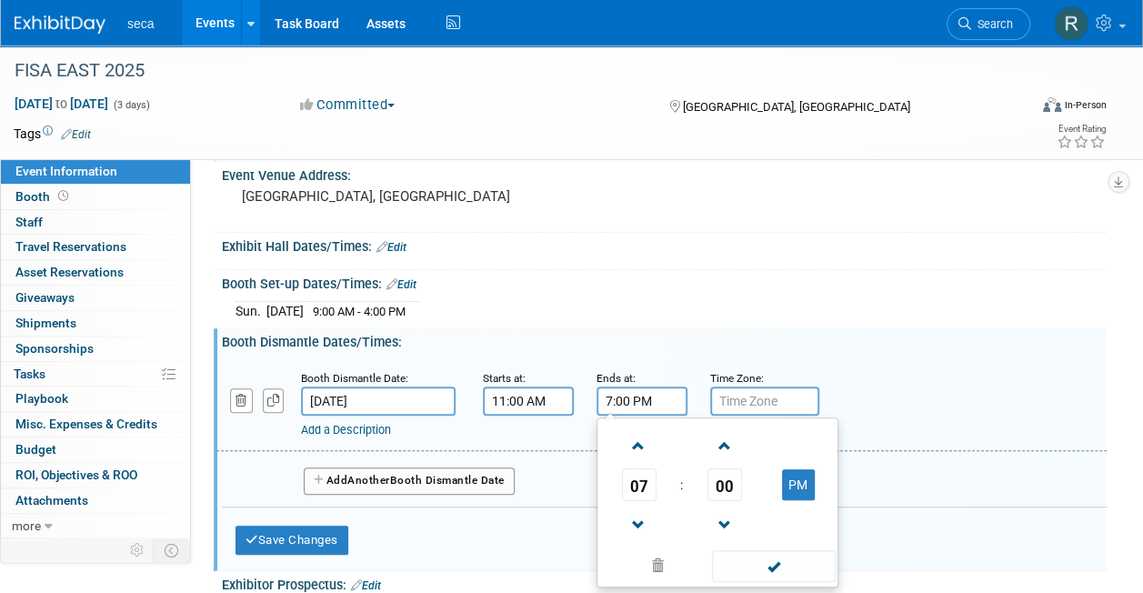
click at [640, 393] on input "7:00 PM" at bounding box center [641, 400] width 91 height 29
click at [642, 479] on span "07" at bounding box center [639, 484] width 35 height 33
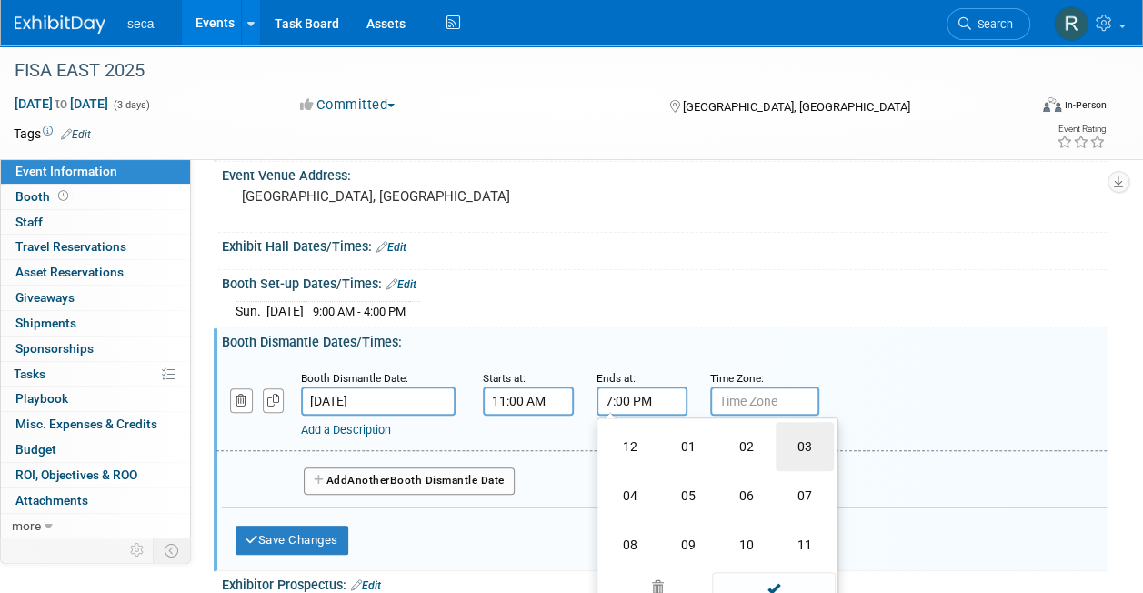
click at [800, 438] on td "03" at bounding box center [805, 446] width 58 height 49
type input "3:00 PM"
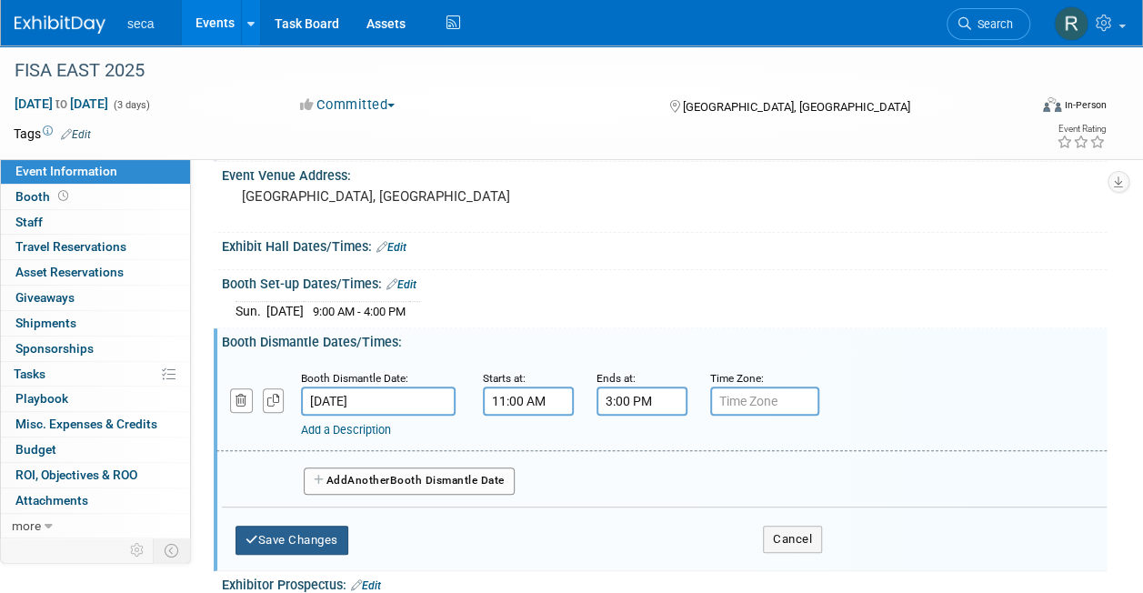
click at [289, 534] on button "Save Changes" at bounding box center [291, 540] width 113 height 29
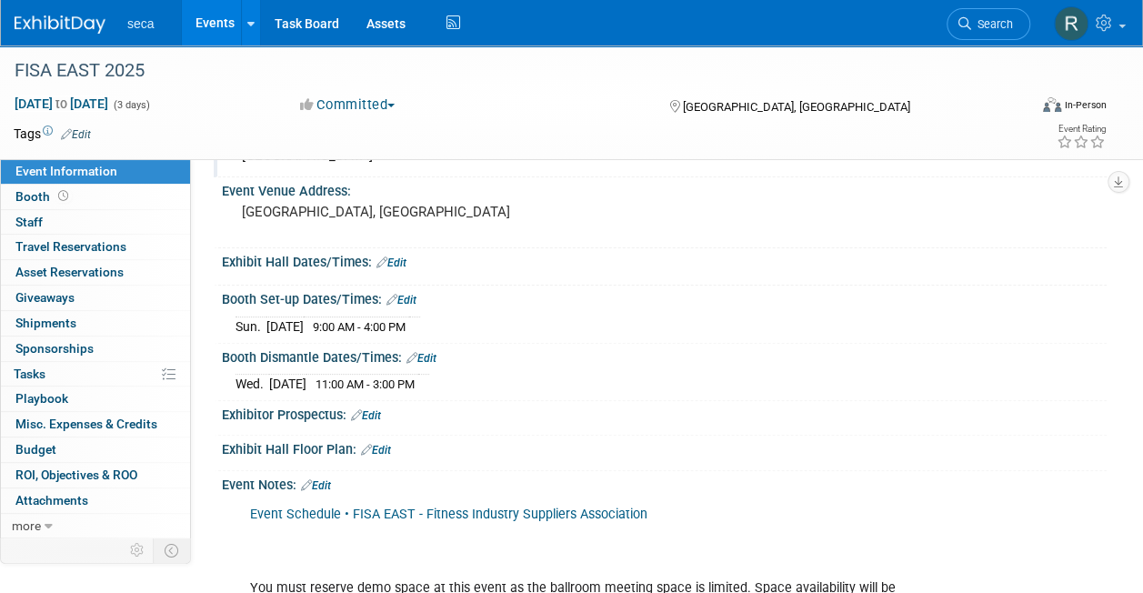
scroll to position [0, 0]
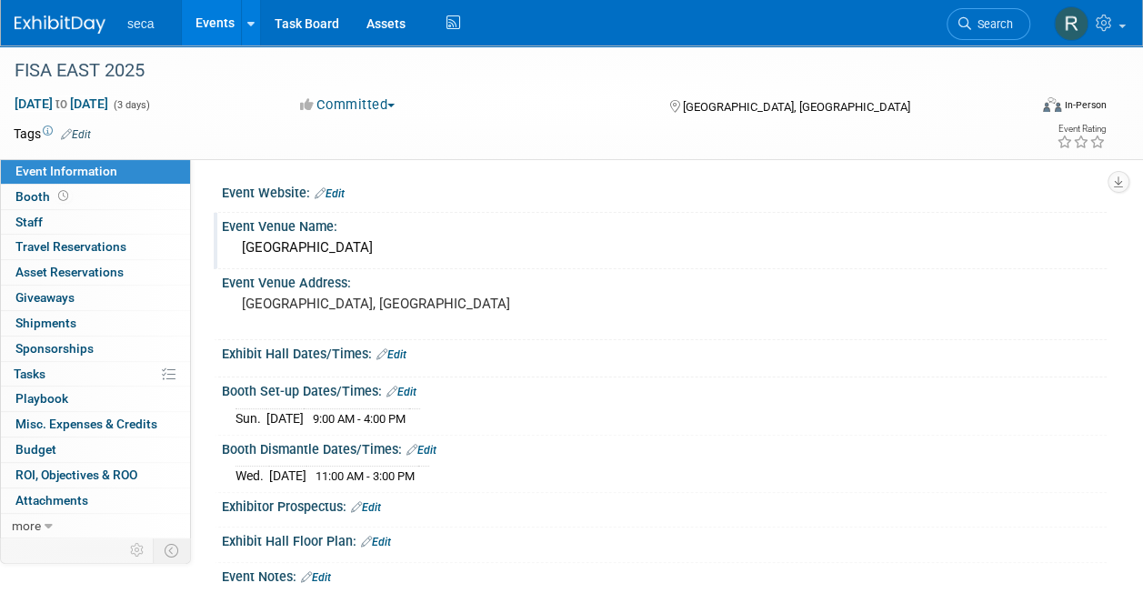
click at [218, 22] on link "Events" at bounding box center [215, 22] width 66 height 45
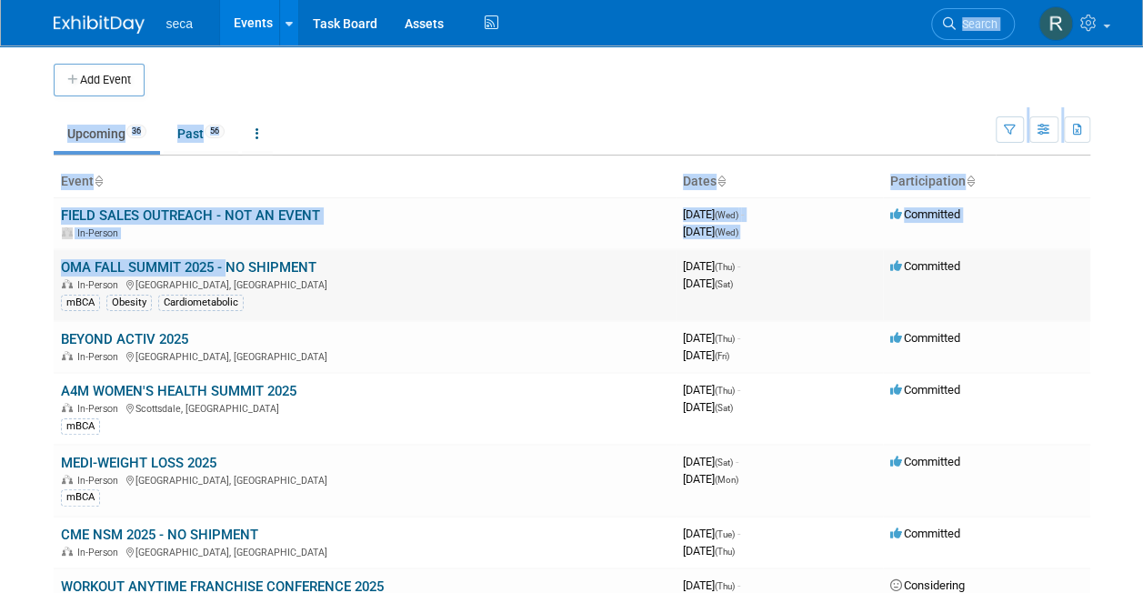
click at [222, 296] on body "seca Events Add Event Bulk Upload Events Shareable Event Boards Recently Viewed…" at bounding box center [571, 296] width 1143 height 593
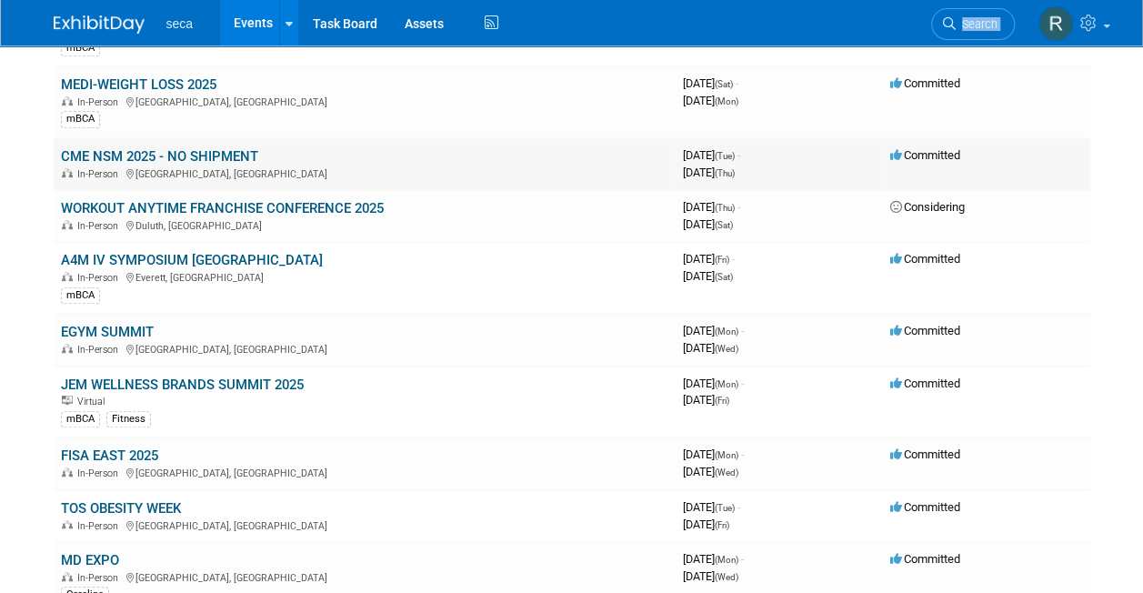
scroll to position [376, 0]
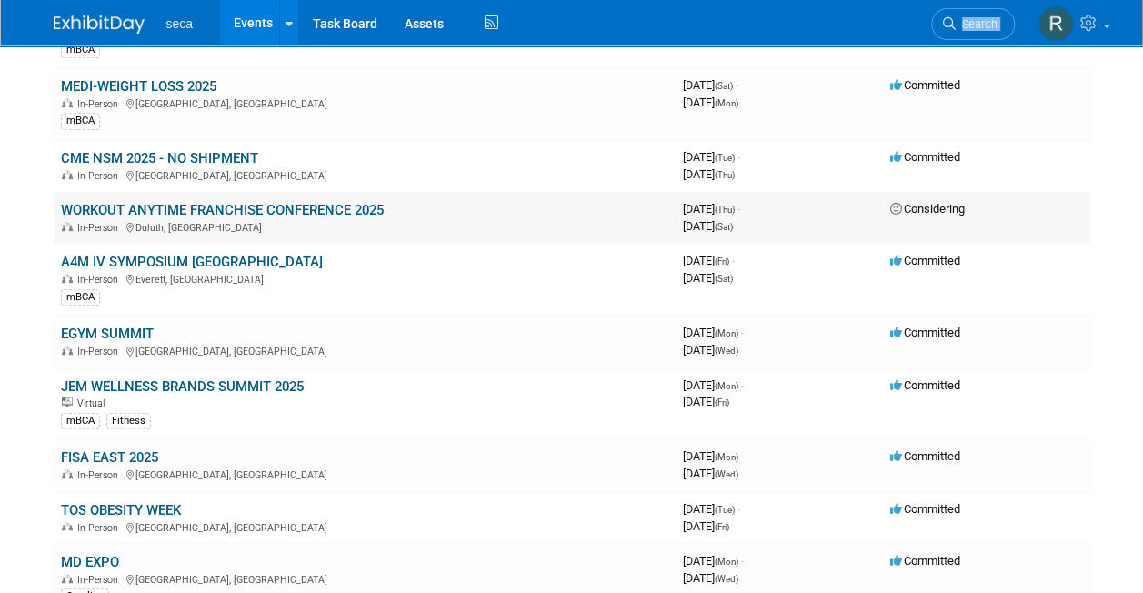
click at [216, 207] on link "WORKOUT ANYTIME FRANCHISE CONFERENCE 2025" at bounding box center [222, 210] width 323 height 16
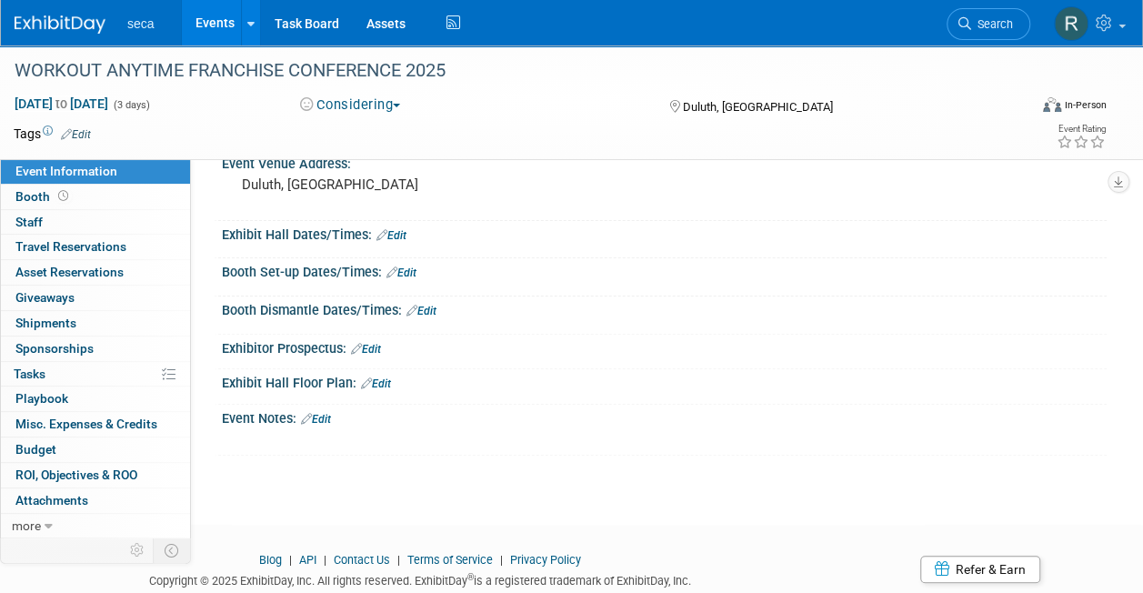
scroll to position [120, 0]
click at [211, 36] on link "Events" at bounding box center [215, 22] width 66 height 45
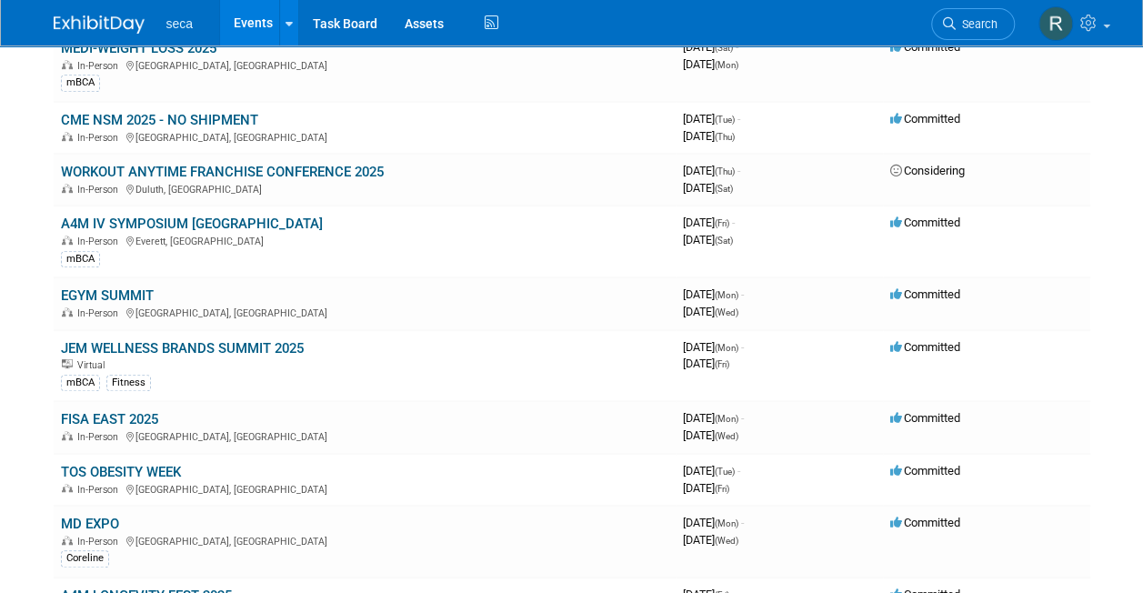
scroll to position [469, 0]
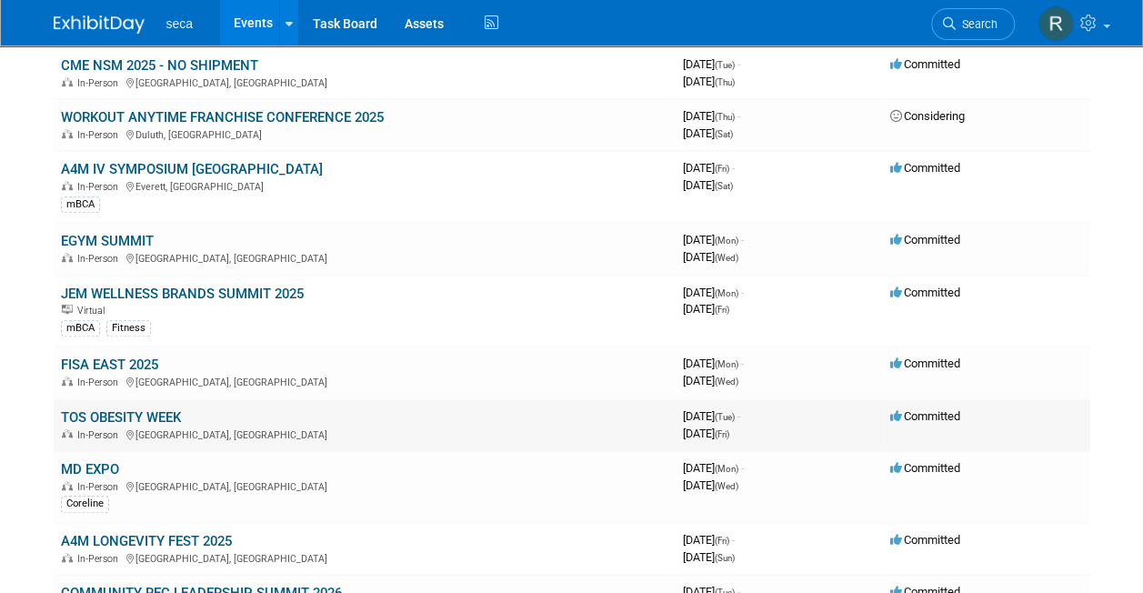
click at [144, 418] on link "TOS OBESITY WEEK" at bounding box center [121, 417] width 120 height 16
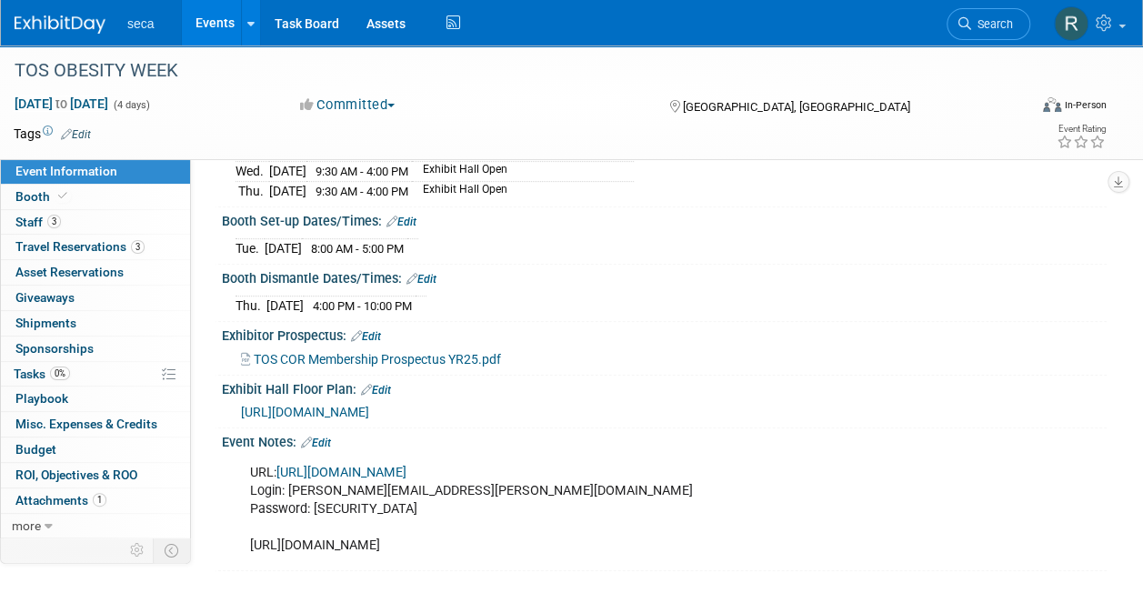
scroll to position [225, 0]
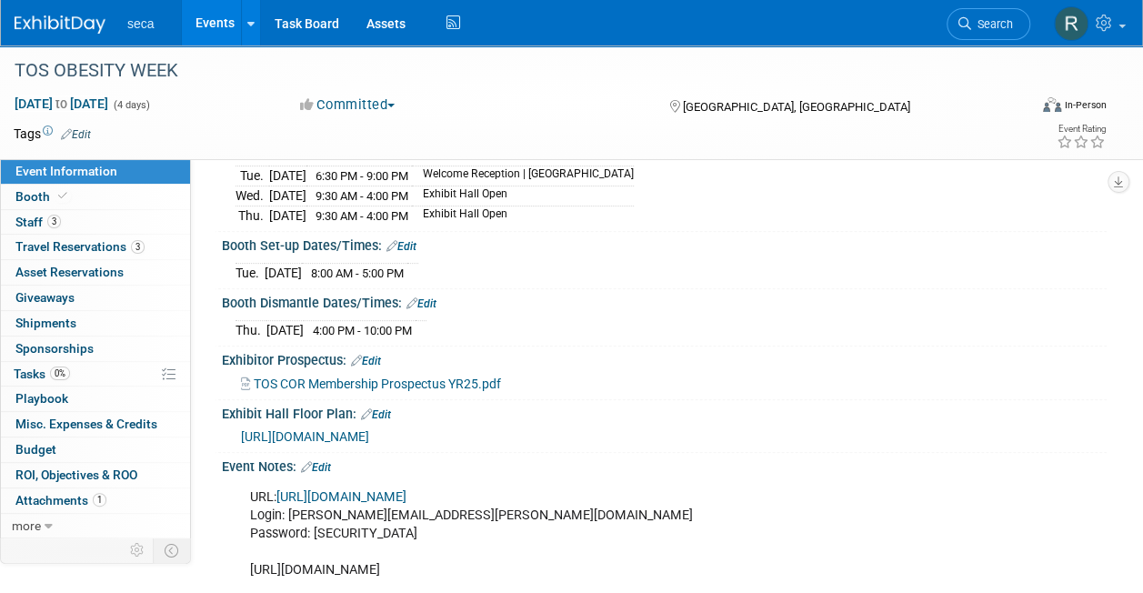
click at [326, 461] on link "Edit" at bounding box center [316, 467] width 30 height 13
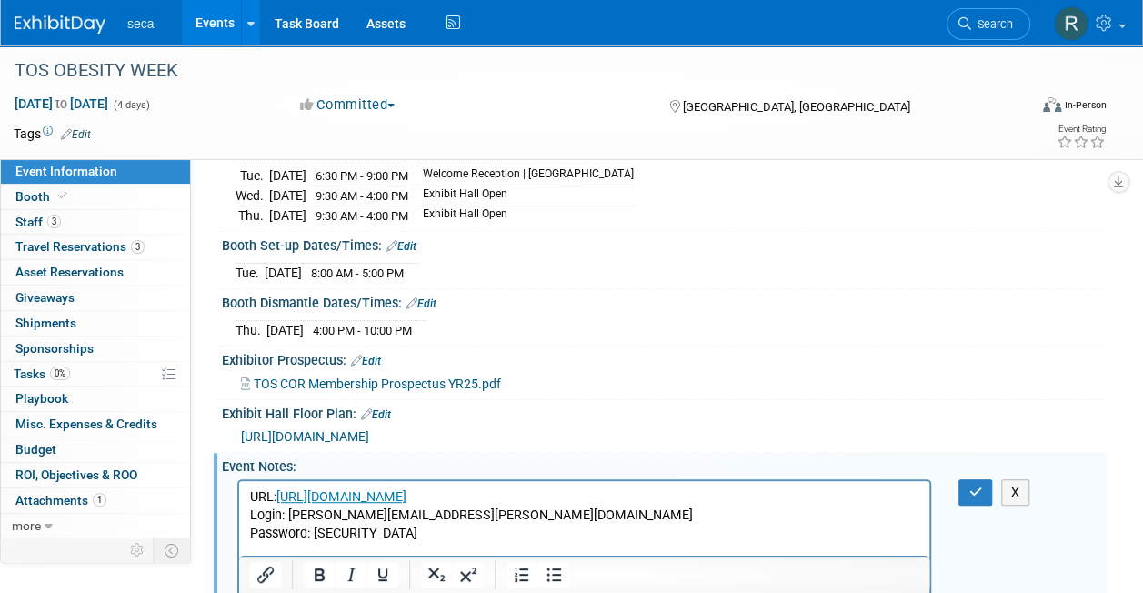
scroll to position [0, 0]
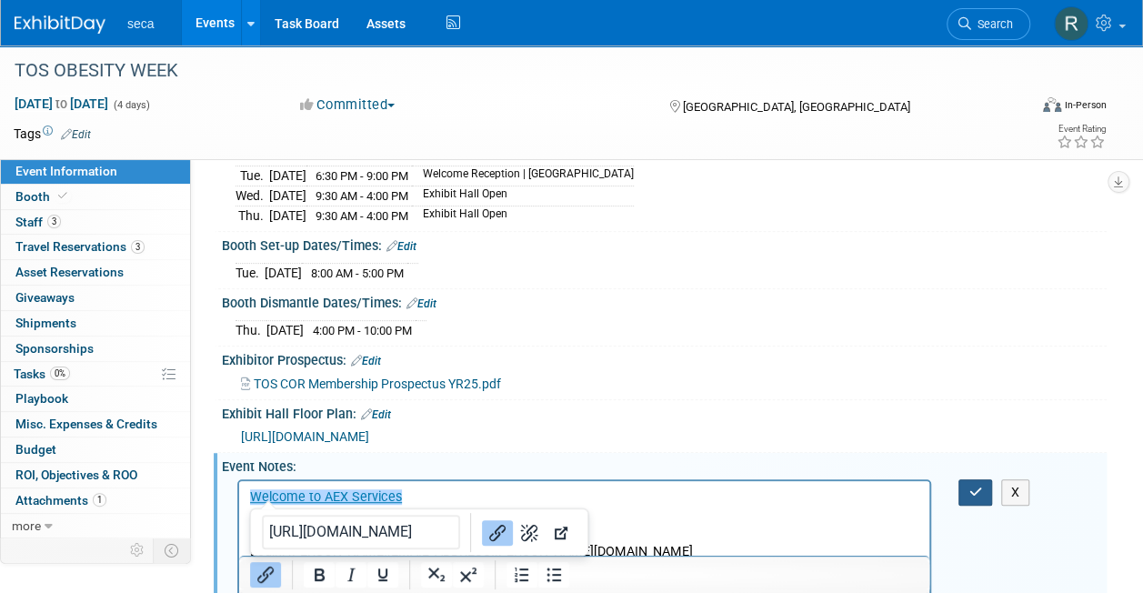
click at [973, 490] on icon "button" at bounding box center [975, 492] width 14 height 13
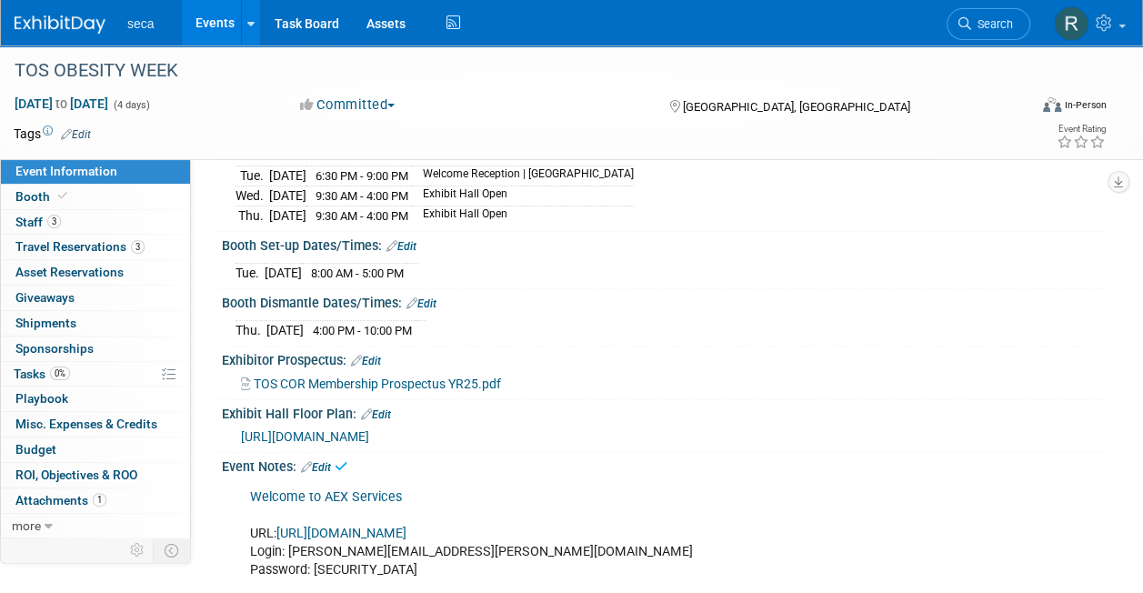
click at [320, 461] on link "Edit" at bounding box center [316, 467] width 30 height 13
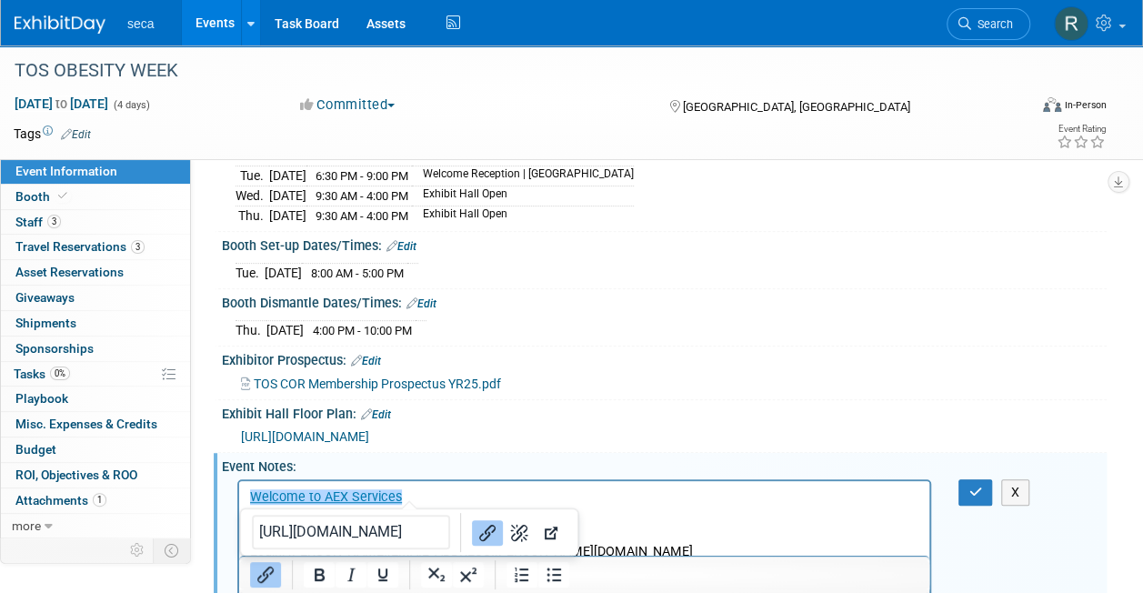
click at [435, 506] on p "﻿Welcome to AEX Services URL: [URL][DOMAIN_NAME] Login: [PERSON_NAME][EMAIL_ADD…" at bounding box center [584, 552] width 669 height 128
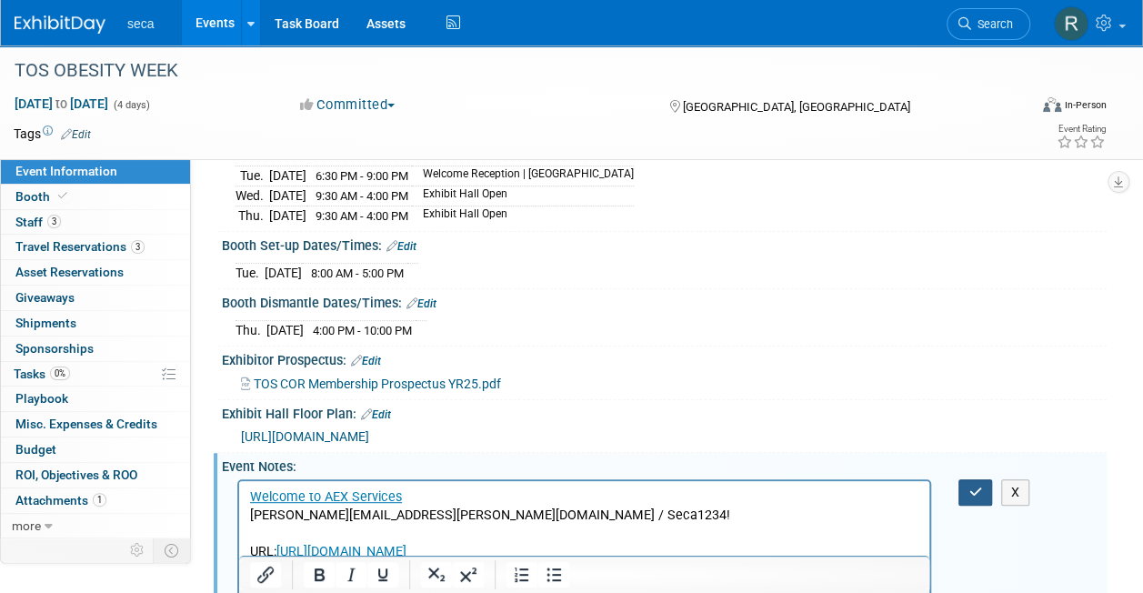
click at [968, 493] on button "button" at bounding box center [975, 492] width 34 height 26
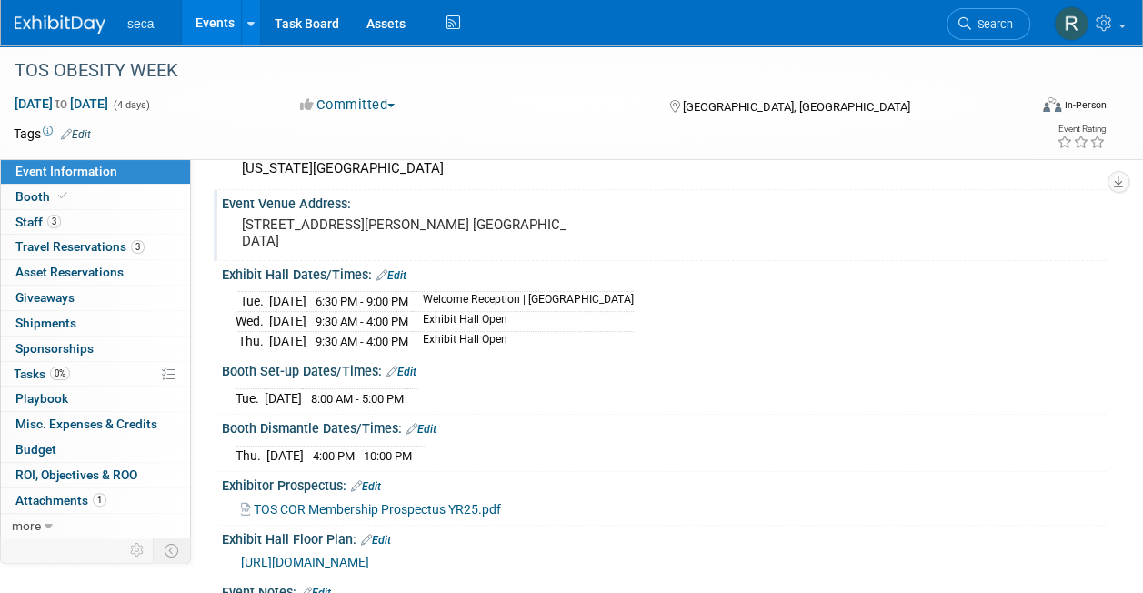
scroll to position [84, 0]
